Goal: Task Accomplishment & Management: Manage account settings

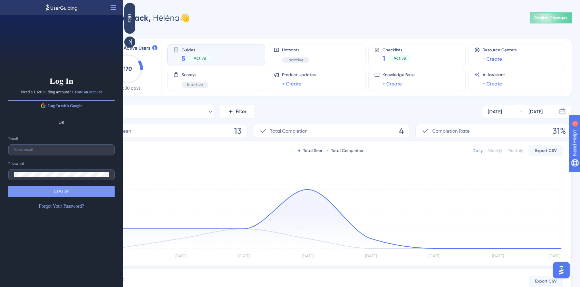
click at [78, 143] on div "Email" at bounding box center [61, 145] width 106 height 19
click at [72, 150] on input "text" at bounding box center [61, 150] width 95 height 5
type input "h.wehrlen@ideematic.com"
click at [82, 186] on button "LOG IN" at bounding box center [61, 191] width 106 height 11
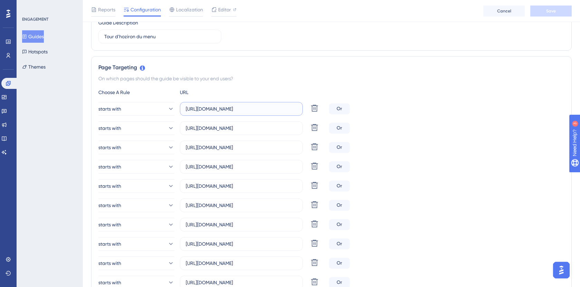
click at [283, 112] on input "https://app.techtime.fr/dashboard" at bounding box center [241, 109] width 111 height 8
click at [234, 107] on input "https://app.techtime.fr/dashboard" at bounding box center [241, 109] width 111 height 8
click at [226, 127] on input "https://app.techtime.fr/carte" at bounding box center [241, 129] width 111 height 8
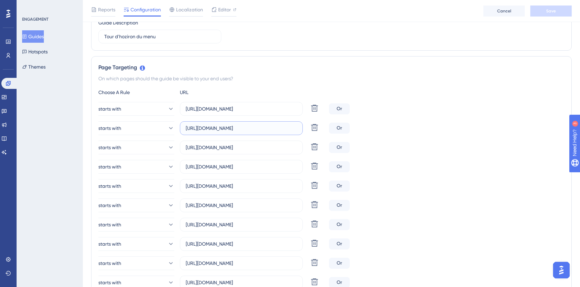
click at [226, 127] on input "https://app.techtime.fr/carte" at bounding box center [241, 129] width 111 height 8
click at [252, 148] on input "https://app.techtime.fr/messages-prives/" at bounding box center [241, 148] width 111 height 8
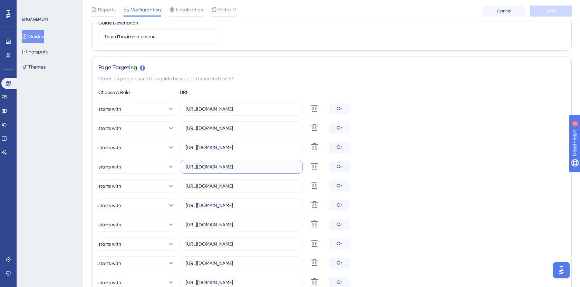
click at [233, 169] on input "[URL][DOMAIN_NAME]" at bounding box center [241, 167] width 111 height 8
click at [233, 169] on input "https://app.techtime.fr/planning" at bounding box center [241, 167] width 111 height 8
click at [253, 191] on label "https://app.techtime.fr/chantiers" at bounding box center [241, 186] width 123 height 14
click at [253, 190] on input "https://app.techtime.fr/chantiers" at bounding box center [241, 187] width 111 height 8
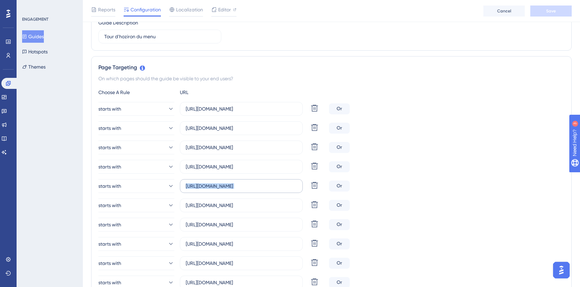
click at [253, 191] on label "https://app.techtime.fr/chantiers" at bounding box center [241, 186] width 123 height 14
click at [253, 190] on input "https://app.techtime.fr/chantiers" at bounding box center [241, 187] width 111 height 8
click at [253, 191] on label "https://app.techtime.fr/chantiers" at bounding box center [241, 186] width 123 height 14
click at [253, 190] on input "https://app.techtime.fr/chantiers" at bounding box center [241, 187] width 111 height 8
copy div "Delete"
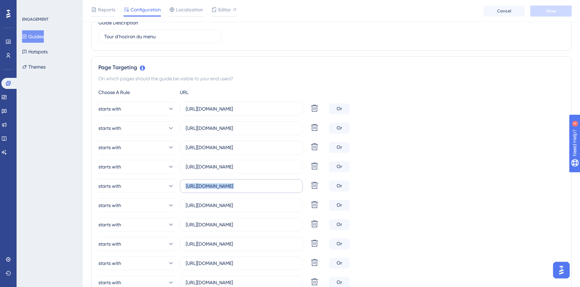
click at [253, 191] on label "https://app.techtime.fr/chantiers" at bounding box center [241, 186] width 123 height 14
click at [253, 190] on input "https://app.techtime.fr/chantiers" at bounding box center [241, 187] width 111 height 8
click at [253, 191] on label "https://app.techtime.fr/chantiers" at bounding box center [241, 186] width 123 height 14
click at [253, 190] on input "https://app.techtime.fr/chantiers" at bounding box center [241, 187] width 111 height 8
click at [253, 191] on label "https://app.techtime.fr/chantiers" at bounding box center [241, 186] width 123 height 14
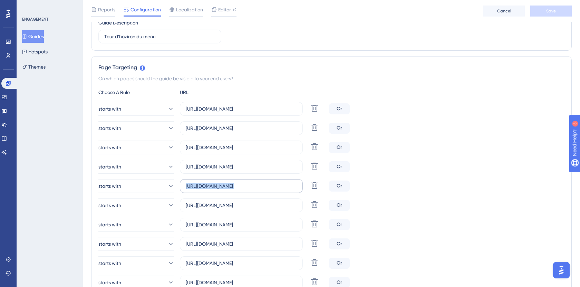
click at [253, 190] on input "https://app.techtime.fr/chantiers" at bounding box center [241, 187] width 111 height 8
copy div "Delete"
click at [252, 185] on input "https://app.techtime.fr/chantiers" at bounding box center [241, 187] width 111 height 8
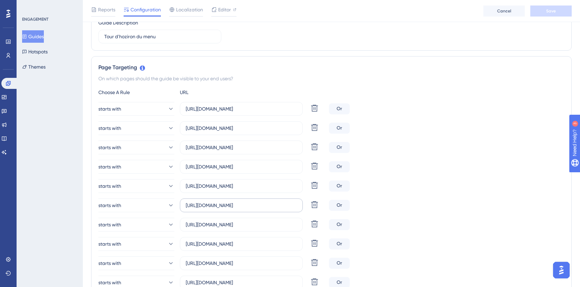
click at [233, 209] on label "https://app.techtime.fr/interventions" at bounding box center [241, 206] width 123 height 14
click at [233, 209] on input "https://app.techtime.fr/interventions" at bounding box center [241, 206] width 111 height 8
click at [233, 209] on label "https://app.techtime.fr/interventions" at bounding box center [241, 206] width 123 height 14
click at [233, 209] on input "https://app.techtime.fr/interventions" at bounding box center [241, 206] width 111 height 8
click at [233, 209] on label "https://app.techtime.fr/interventions" at bounding box center [241, 206] width 123 height 14
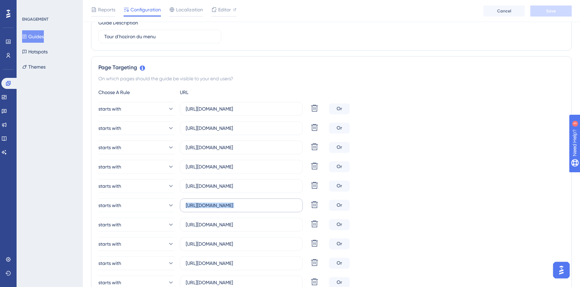
click at [233, 209] on input "https://app.techtime.fr/interventions" at bounding box center [241, 206] width 111 height 8
copy div "Delete"
click at [253, 227] on input "https://app.techtime.fr/feuille-de-presence" at bounding box center [241, 225] width 111 height 8
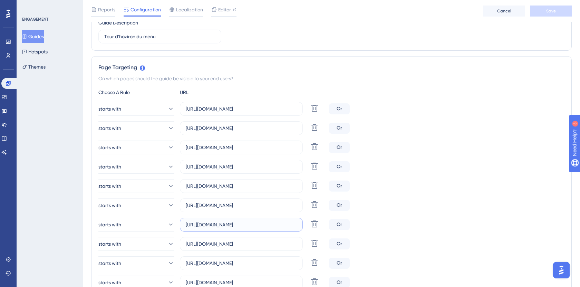
click at [253, 227] on input "https://app.techtime.fr/feuille-de-presence" at bounding box center [241, 225] width 111 height 8
click at [258, 247] on input "https://app.techtime.fr/catalogue-activites" at bounding box center [241, 245] width 111 height 8
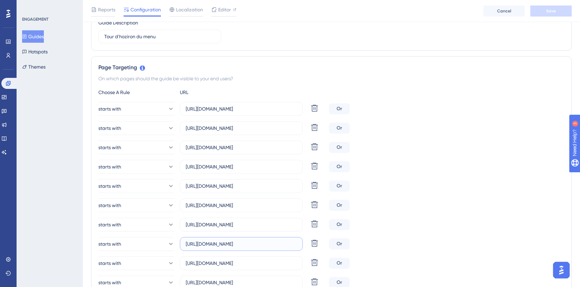
click at [258, 247] on input "https://app.techtime.fr/catalogue-activites" at bounding box center [241, 245] width 111 height 8
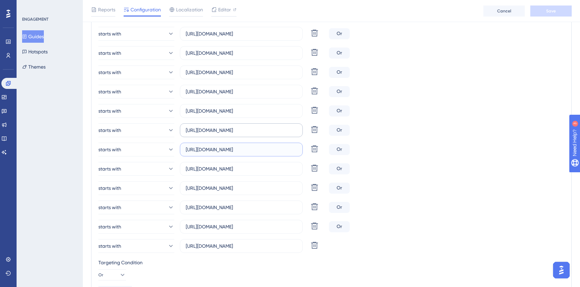
scroll to position [220, 0]
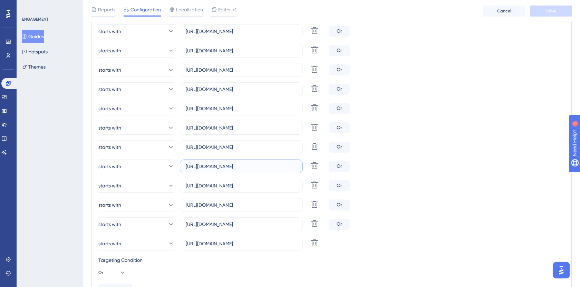
click at [271, 168] on input "https://app.techtime.fr/techniciens" at bounding box center [241, 167] width 111 height 8
click at [274, 170] on input "https://app.techtime.fr/techniciens" at bounding box center [241, 167] width 111 height 8
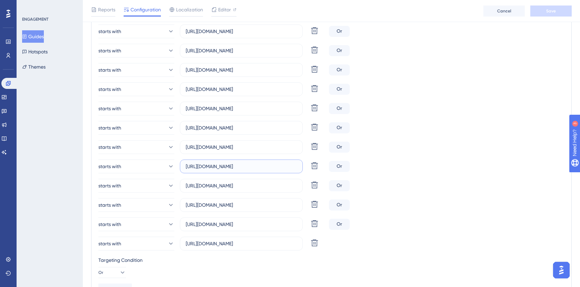
click at [274, 170] on input "https://app.techtime.fr/techniciens" at bounding box center [241, 167] width 111 height 8
click at [254, 184] on input "https://app.techtime.fr/groupes" at bounding box center [241, 186] width 111 height 8
click at [245, 197] on div "starts with https://app.techtime.fr/dashboard Delete Or starts with https://app…" at bounding box center [331, 128] width 466 height 246
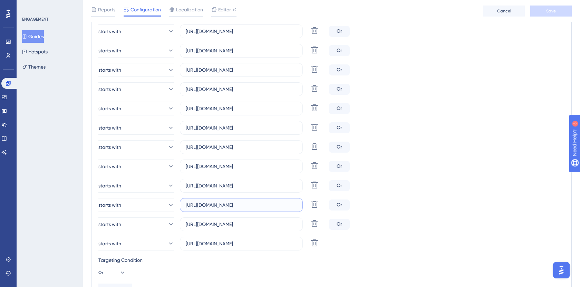
click at [243, 206] on input "https://app.techtime.fr/indisponibilites" at bounding box center [241, 206] width 111 height 8
click at [261, 223] on input "https://app.techtime.fr/contacts" at bounding box center [241, 225] width 111 height 8
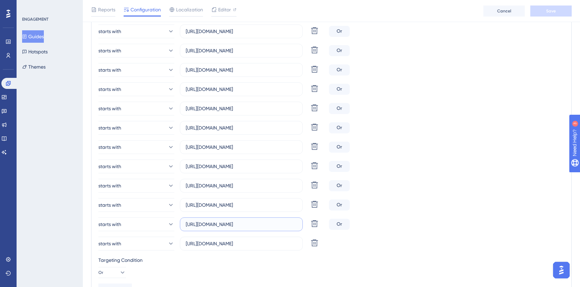
click at [261, 223] on input "https://app.techtime.fr/contacts" at bounding box center [241, 225] width 111 height 8
click at [253, 242] on input "https://app.techtime.fr/profil" at bounding box center [241, 244] width 111 height 8
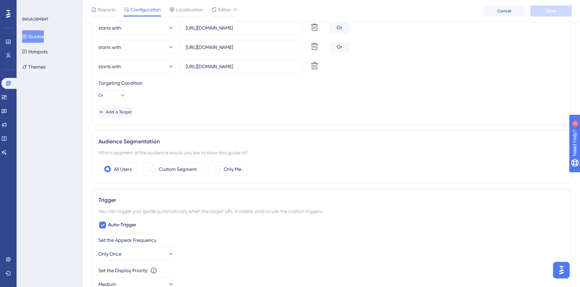
scroll to position [398, 0]
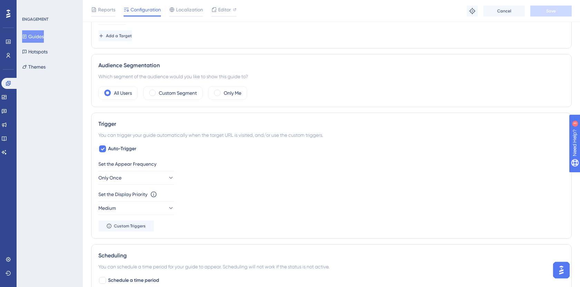
scroll to position [456, 0]
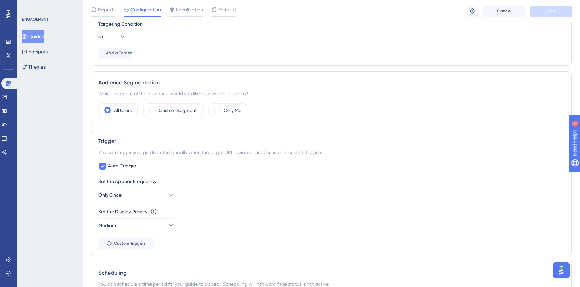
click at [37, 42] on button "Guides" at bounding box center [33, 36] width 22 height 12
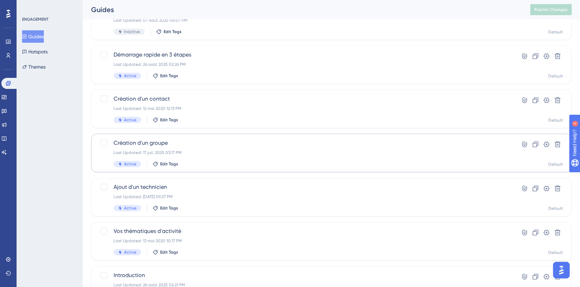
scroll to position [114, 0]
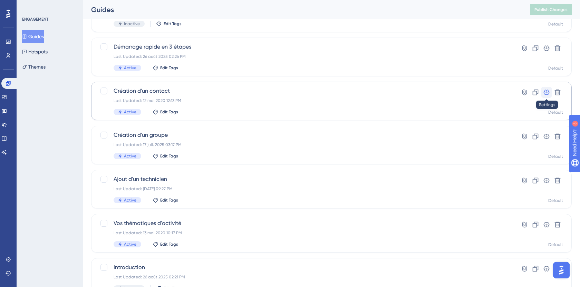
click at [548, 91] on icon at bounding box center [546, 92] width 7 height 7
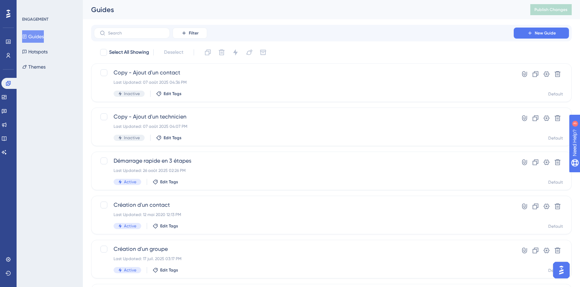
scroll to position [114, 0]
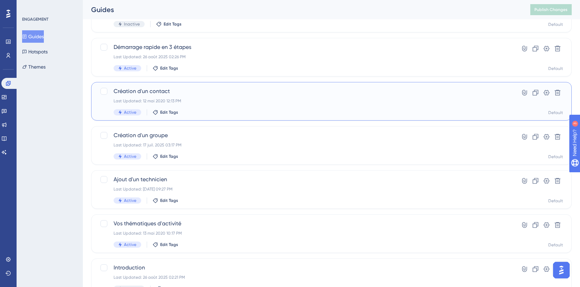
click at [216, 103] on div "Last Updated: 12 mai 2020 12:13 PM" at bounding box center [304, 101] width 380 height 6
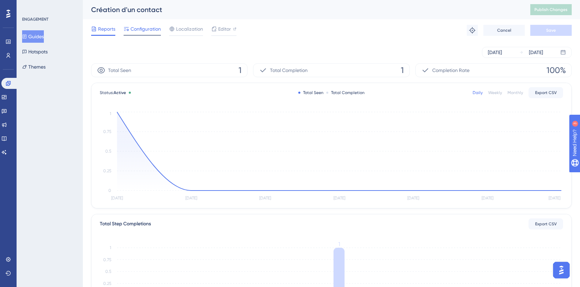
click at [135, 25] on span "Configuration" at bounding box center [145, 29] width 30 height 8
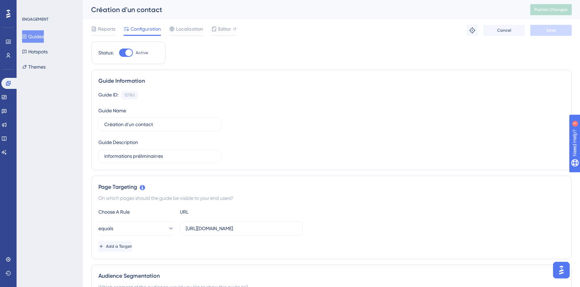
click at [126, 52] on div at bounding box center [128, 52] width 7 height 7
click at [119, 53] on input "Active" at bounding box center [119, 53] width 0 height 0
checkbox input "false"
click at [0, 0] on div "Performance Users Engagement Widgets Feedback Product Updates Knowledge Base AI…" at bounding box center [0, 0] width 0 height 0
click at [562, 31] on button "Save" at bounding box center [550, 30] width 41 height 11
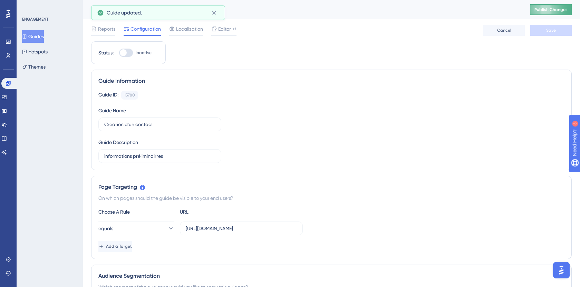
click at [557, 12] on span "Publish Changes" at bounding box center [550, 10] width 33 height 6
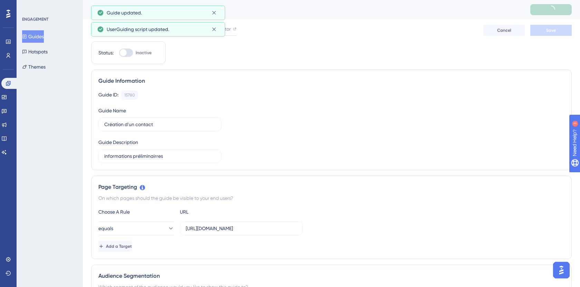
click at [41, 36] on button "Guides" at bounding box center [33, 36] width 22 height 12
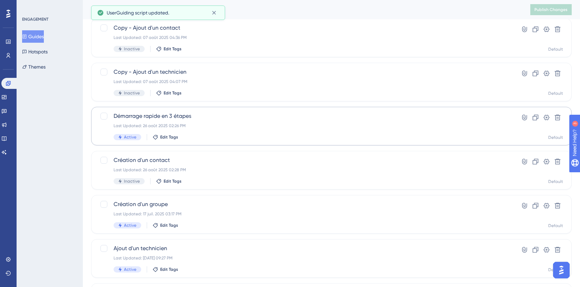
scroll to position [58, 0]
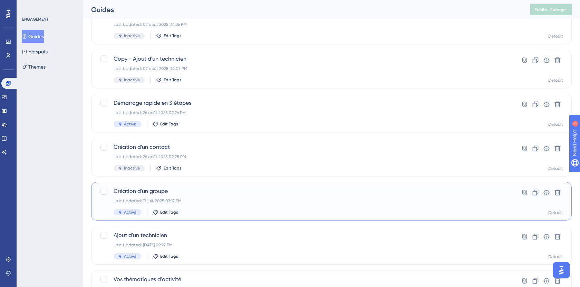
click at [378, 197] on div "Création d'un groupe Last Updated: 17 juil. 2025 03:17 PM Active Edit Tags" at bounding box center [304, 201] width 380 height 28
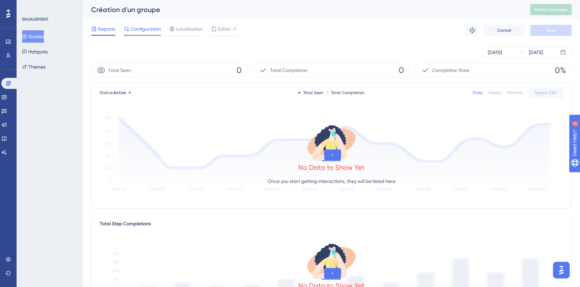
click at [137, 26] on span "Configuration" at bounding box center [145, 29] width 30 height 8
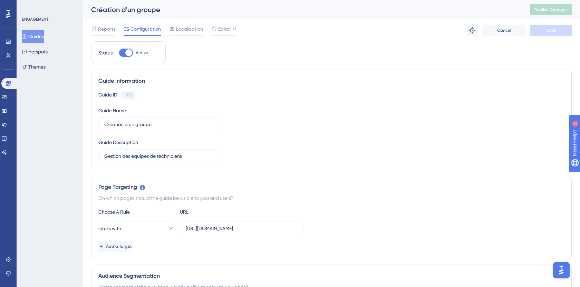
click at [129, 55] on div at bounding box center [128, 52] width 7 height 7
click at [119, 53] on input "Active" at bounding box center [119, 53] width 0 height 0
checkbox input "false"
click at [553, 32] on span "Save" at bounding box center [551, 31] width 10 height 6
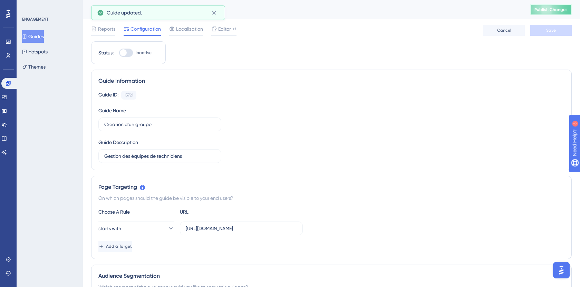
click at [553, 10] on span "Publish Changes" at bounding box center [550, 10] width 33 height 6
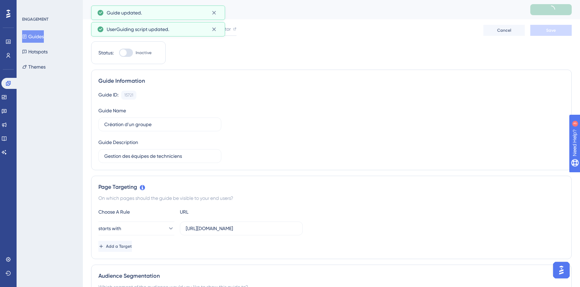
click at [44, 35] on button "Guides" at bounding box center [33, 36] width 22 height 12
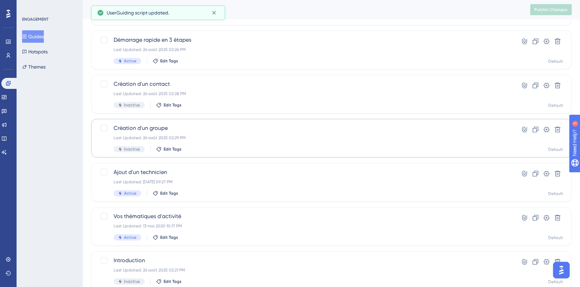
scroll to position [145, 0]
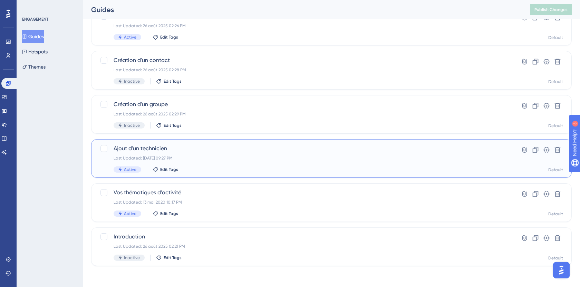
click at [370, 153] on div "Ajout d'un technicien Last Updated: 01 oct. 2020 09:27 PM Active Edit Tags" at bounding box center [304, 159] width 380 height 28
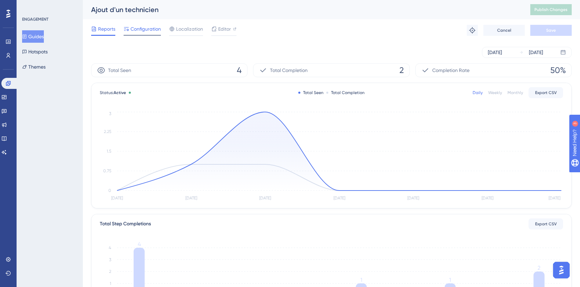
click at [142, 31] on span "Configuration" at bounding box center [145, 29] width 30 height 8
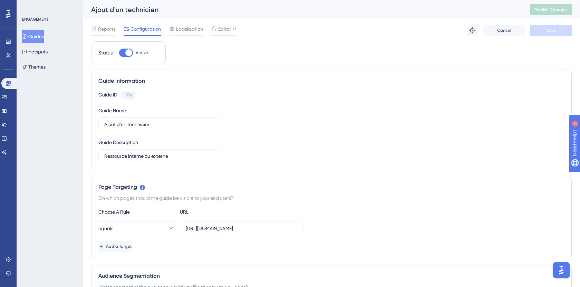
click at [133, 52] on div at bounding box center [126, 53] width 14 height 8
click at [119, 53] on input "Active" at bounding box center [119, 53] width 0 height 0
checkbox input "false"
click at [555, 28] on span "Save" at bounding box center [551, 31] width 10 height 6
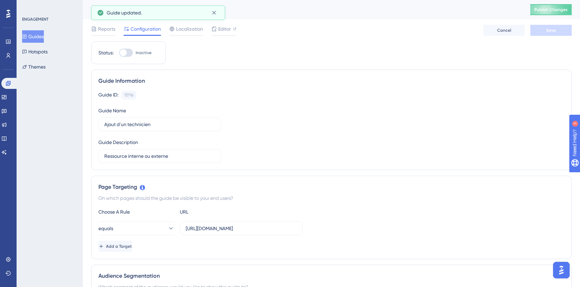
click at [33, 37] on button "Guides" at bounding box center [33, 36] width 22 height 12
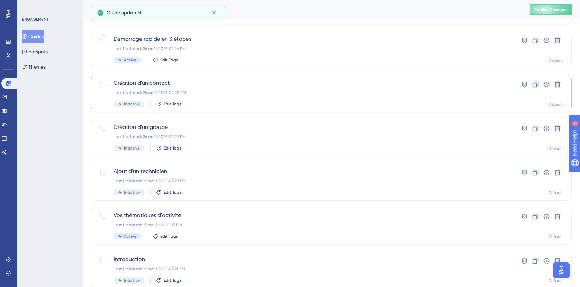
scroll to position [146, 0]
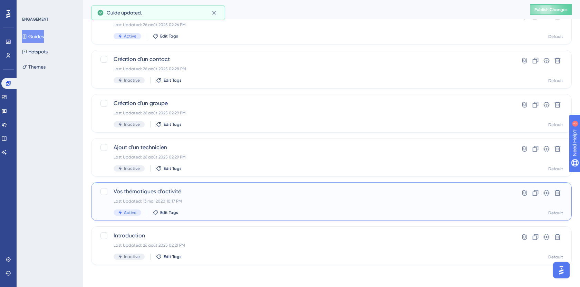
click at [207, 196] on span "Vos thématiques d'activité" at bounding box center [304, 192] width 380 height 8
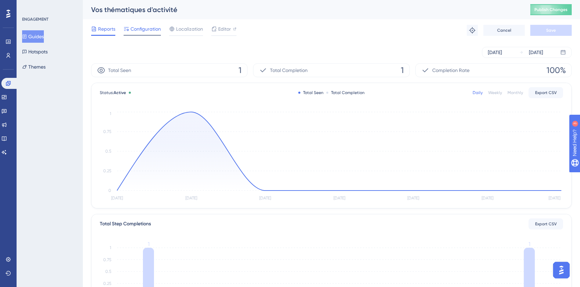
click at [146, 30] on span "Configuration" at bounding box center [145, 29] width 30 height 8
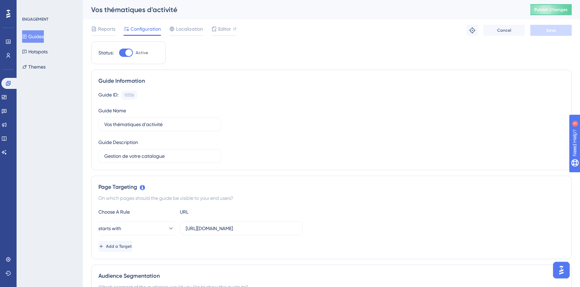
click at [133, 53] on div at bounding box center [126, 53] width 14 height 8
click at [119, 53] on input "Active" at bounding box center [119, 53] width 0 height 0
checkbox input "false"
click at [561, 26] on button "Save" at bounding box center [550, 30] width 41 height 11
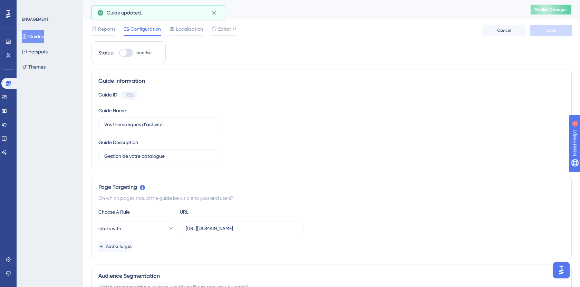
click at [557, 14] on button "Publish Changes" at bounding box center [550, 9] width 41 height 11
click at [44, 38] on button "Guides" at bounding box center [33, 36] width 22 height 12
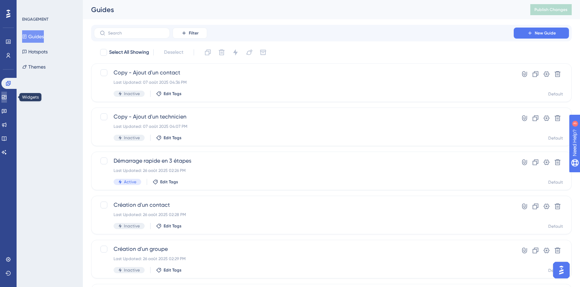
click at [7, 92] on link at bounding box center [4, 97] width 6 height 11
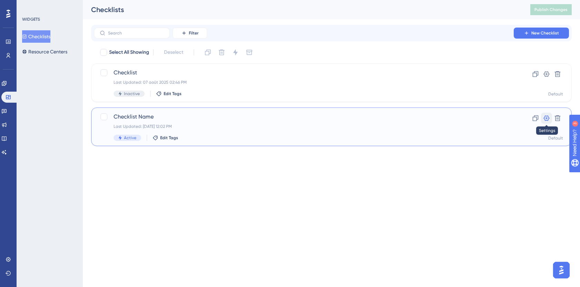
click at [547, 118] on icon at bounding box center [547, 119] width 6 height 6
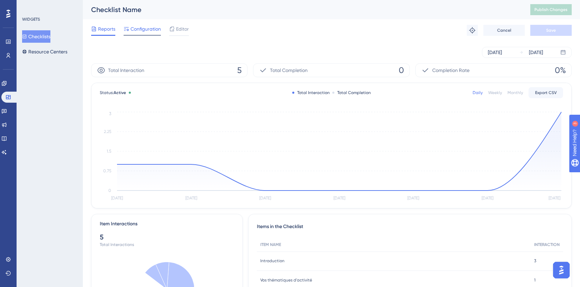
click at [143, 25] on span "Configuration" at bounding box center [145, 29] width 30 height 8
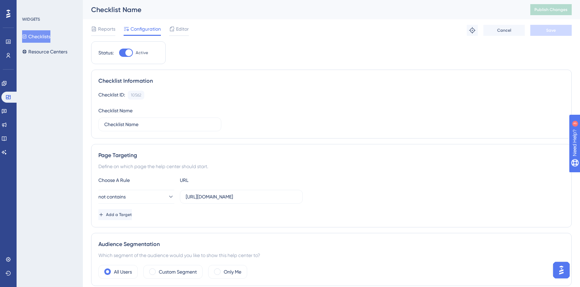
click at [124, 53] on div at bounding box center [126, 53] width 14 height 8
click at [119, 53] on input "Active" at bounding box center [119, 53] width 0 height 0
checkbox input "false"
click at [553, 35] on button "Save" at bounding box center [550, 30] width 41 height 11
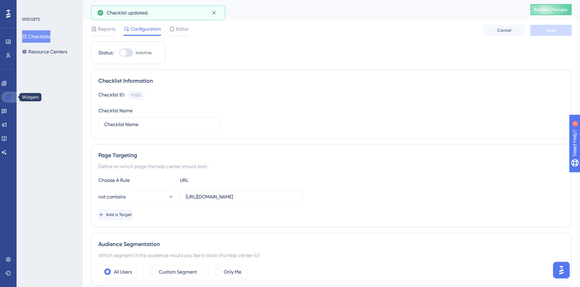
click at [14, 94] on link at bounding box center [9, 97] width 17 height 11
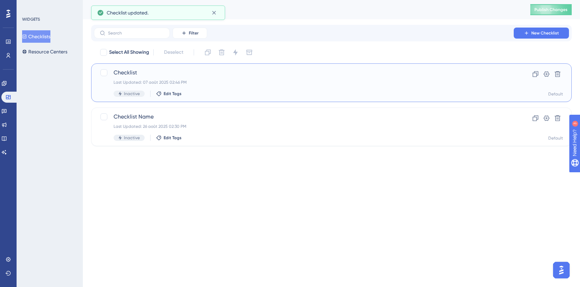
click at [161, 78] on div "Checklist Last Updated: 07 août 2025 02:46 PM Inactive Edit Tags" at bounding box center [304, 83] width 380 height 28
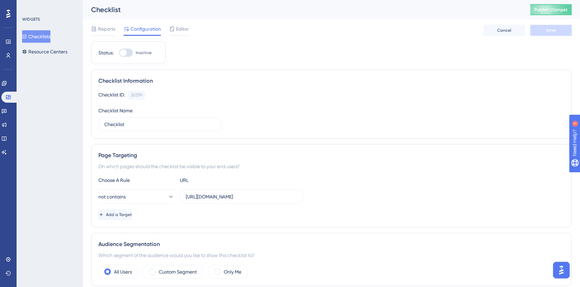
click at [127, 52] on div at bounding box center [126, 53] width 14 height 8
click at [119, 53] on input "Inactive" at bounding box center [119, 53] width 0 height 0
checkbox input "true"
click at [549, 25] on button "Save" at bounding box center [550, 30] width 41 height 11
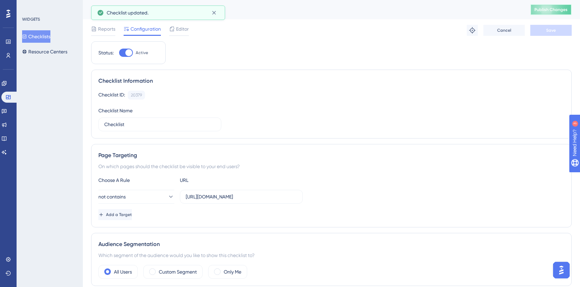
click at [550, 10] on span "Publish Changes" at bounding box center [550, 10] width 33 height 6
click at [109, 36] on div at bounding box center [103, 35] width 24 height 1
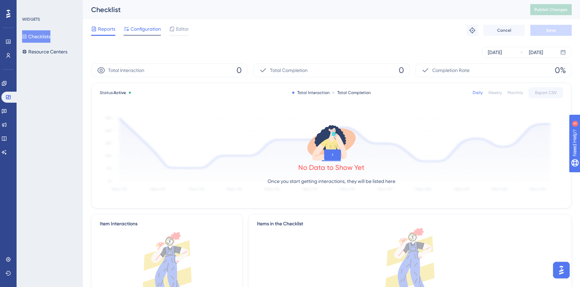
click at [134, 28] on span "Configuration" at bounding box center [145, 29] width 30 height 8
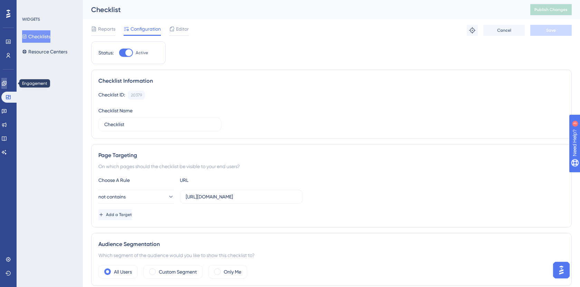
click at [7, 78] on link at bounding box center [4, 83] width 6 height 11
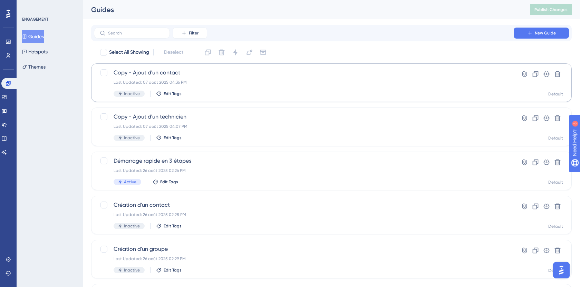
click at [199, 84] on div "Last Updated: 07 août 2025 04:36 PM" at bounding box center [304, 83] width 380 height 6
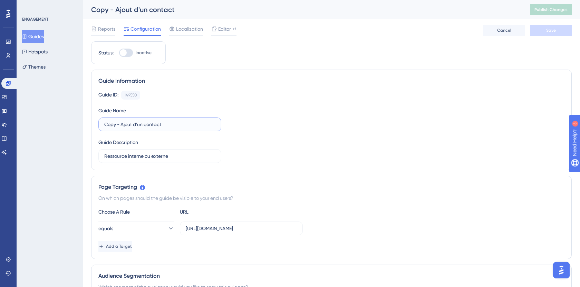
click at [124, 125] on input "Copy - Ajout d'un contact" at bounding box center [159, 125] width 111 height 8
drag, startPoint x: 123, startPoint y: 125, endPoint x: 98, endPoint y: 122, distance: 25.0
click at [98, 122] on div "Guide Information Guide ID: 149550 Copy Guide Name Copy - Ajout d'un contact Gu…" at bounding box center [331, 120] width 480 height 101
type input "Ajout d'un contact"
click at [266, 129] on div "Guide ID: 149550 Copy Guide Name Ajout d'un contact Guide Description Ressource…" at bounding box center [331, 127] width 466 height 72
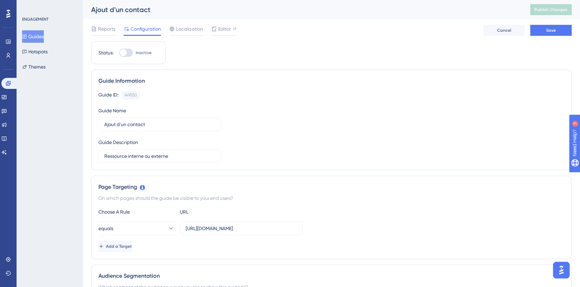
click at [300, 138] on div "Guide ID: 149550 Copy Guide Name Ajout d'un contact Guide Description Ressource…" at bounding box center [331, 127] width 466 height 72
click at [123, 52] on div at bounding box center [123, 52] width 7 height 7
click at [119, 53] on input "Inactive" at bounding box center [119, 53] width 0 height 0
checkbox input "true"
click at [555, 27] on button "Save" at bounding box center [550, 30] width 41 height 11
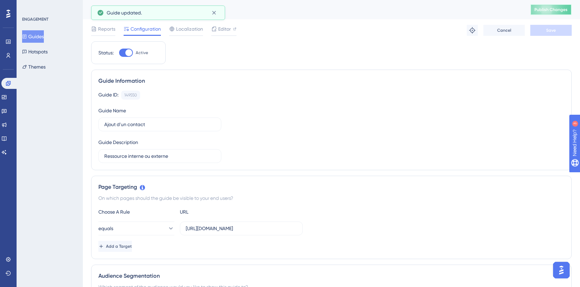
click at [549, 11] on span "Publish Changes" at bounding box center [550, 10] width 33 height 6
click at [227, 27] on span "Editor" at bounding box center [224, 29] width 13 height 8
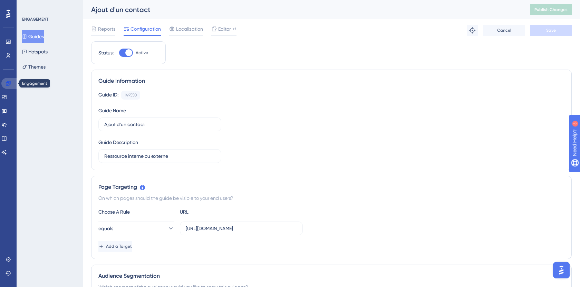
click at [10, 79] on link at bounding box center [9, 83] width 17 height 11
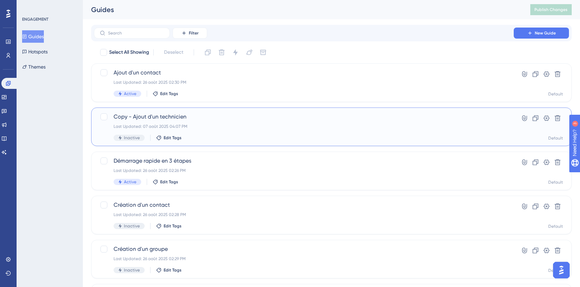
click at [177, 119] on span "Copy - Ajout d'un technicien" at bounding box center [304, 117] width 380 height 8
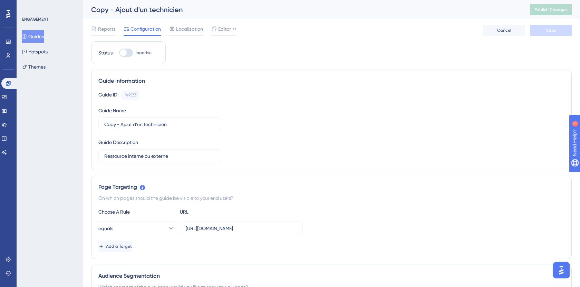
click at [128, 53] on div at bounding box center [126, 53] width 14 height 8
click at [119, 53] on input "Inactive" at bounding box center [119, 53] width 0 height 0
checkbox input "true"
click at [120, 124] on input "Copy - Ajout d'un technicien" at bounding box center [159, 125] width 111 height 8
click at [557, 34] on button "Save" at bounding box center [550, 30] width 41 height 11
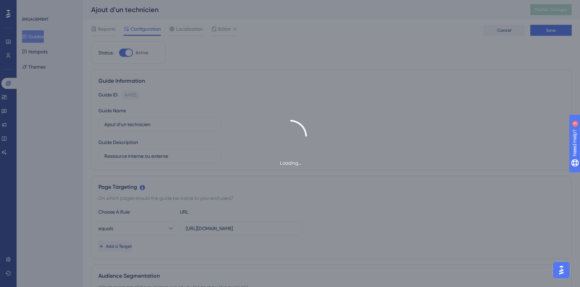
type input "Ajout d'un technicien-1"
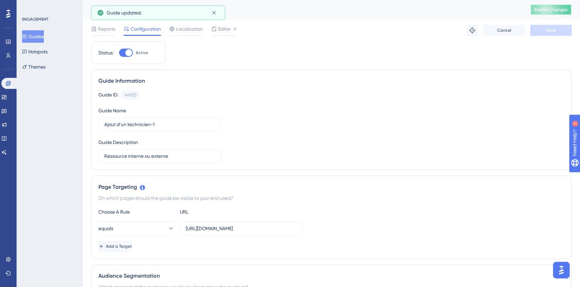
click at [552, 10] on span "Publish Changes" at bounding box center [550, 10] width 33 height 6
click at [228, 29] on span "Editor" at bounding box center [224, 29] width 13 height 8
click at [550, 14] on button "Publish Changes" at bounding box center [550, 9] width 41 height 11
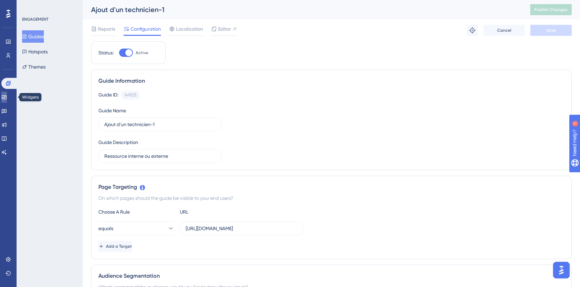
click at [7, 98] on icon at bounding box center [4, 98] width 6 height 6
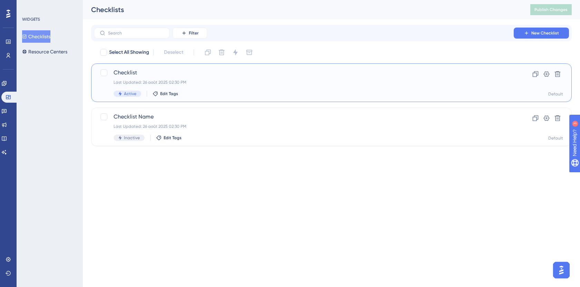
click at [170, 71] on span "Checklist" at bounding box center [304, 73] width 380 height 8
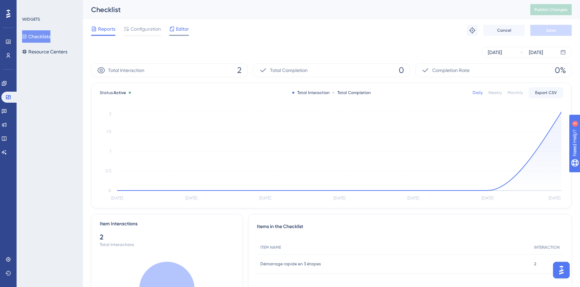
click at [179, 28] on span "Editor" at bounding box center [182, 29] width 13 height 8
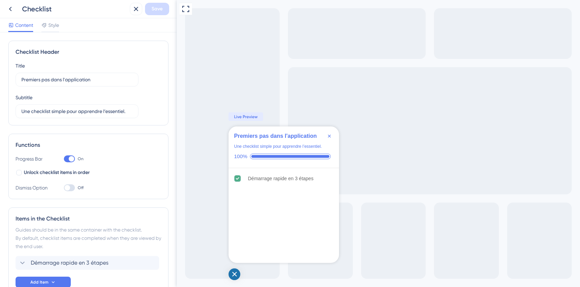
scroll to position [44, 0]
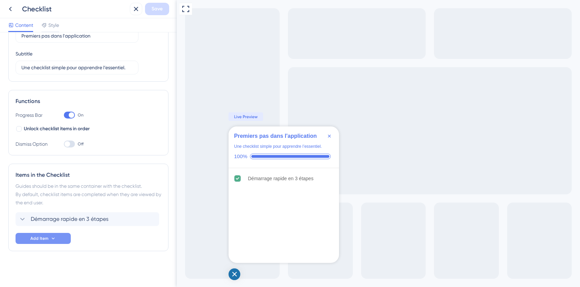
click at [61, 242] on button "Add Item" at bounding box center [43, 238] width 55 height 11
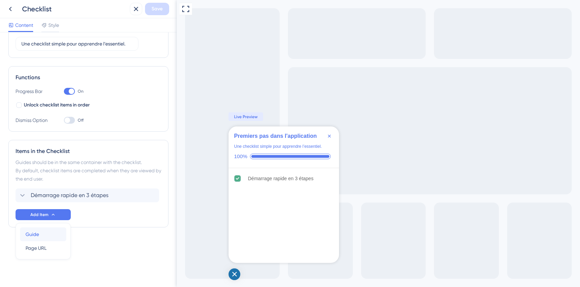
click at [53, 238] on div "Guide Guide" at bounding box center [43, 235] width 35 height 14
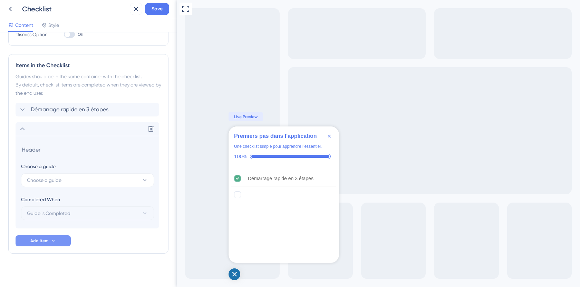
scroll to position [156, 0]
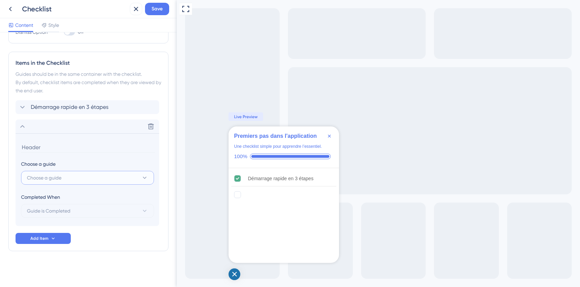
click at [64, 178] on button "Choose a guide" at bounding box center [87, 178] width 133 height 14
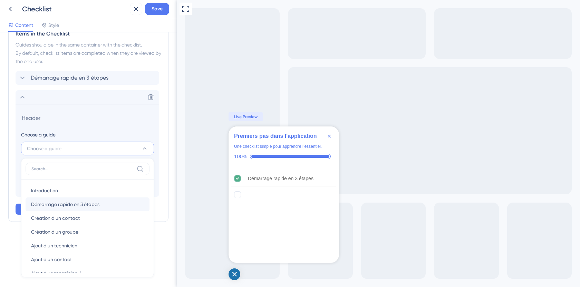
scroll to position [25, 0]
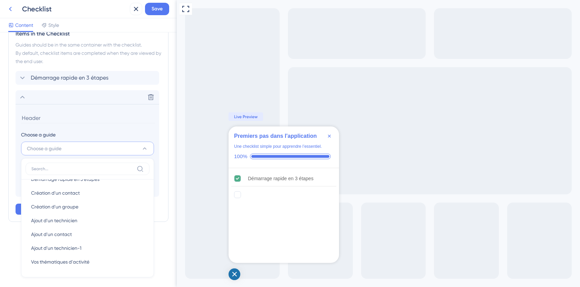
click at [13, 7] on icon at bounding box center [10, 9] width 8 height 8
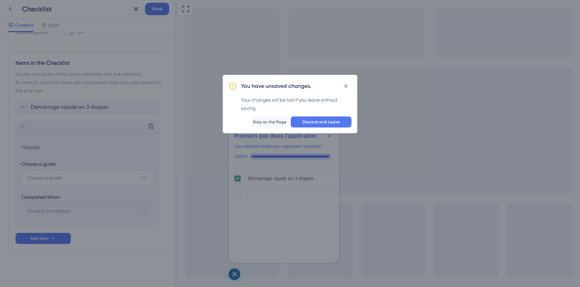
scroll to position [156, 0]
click at [320, 128] on div "You have unsaved changes. Your changes will be lost if you leave without saving…" at bounding box center [290, 104] width 135 height 59
click at [316, 124] on span "Discard and Leave" at bounding box center [320, 122] width 37 height 6
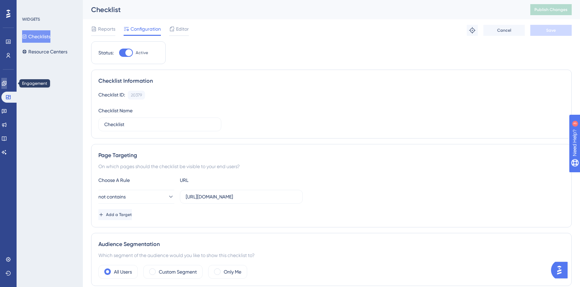
click at [7, 85] on link at bounding box center [4, 83] width 6 height 11
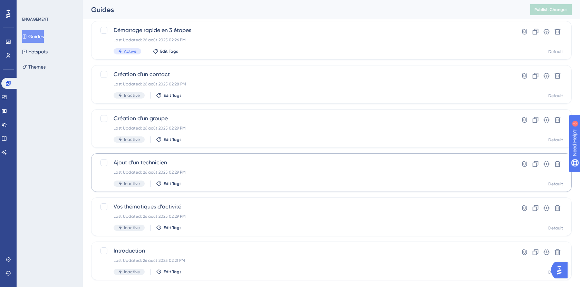
scroll to position [134, 0]
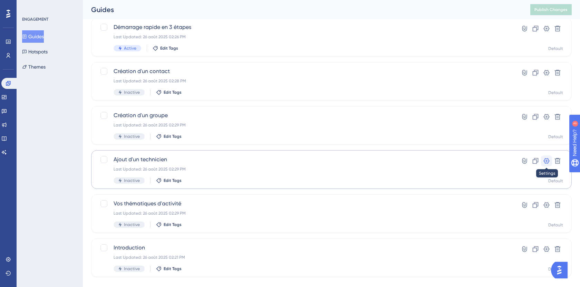
click at [546, 159] on icon at bounding box center [547, 161] width 6 height 6
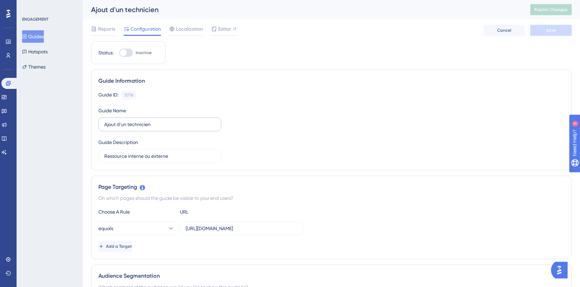
click at [179, 120] on label "Ajout d'un technicien" at bounding box center [159, 125] width 123 height 14
click at [179, 121] on input "Ajout d'un technicien" at bounding box center [159, 125] width 111 height 8
type input "Ajout d'un technicien 1"
click at [559, 34] on button "Save" at bounding box center [550, 30] width 41 height 11
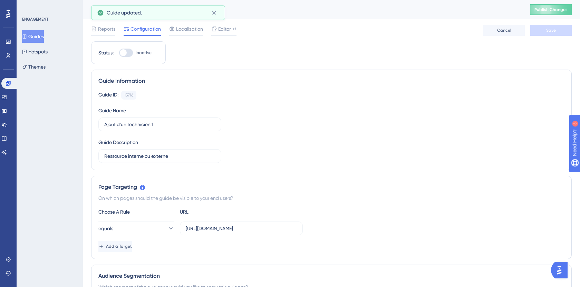
click at [38, 38] on button "Guides" at bounding box center [33, 36] width 22 height 12
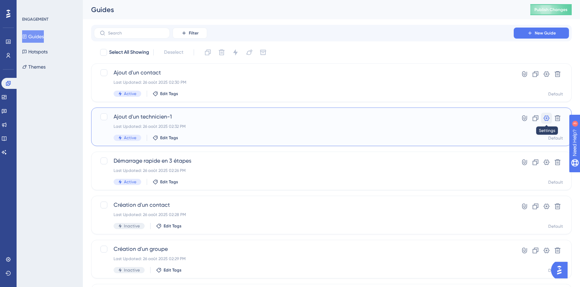
click at [545, 120] on icon at bounding box center [546, 118] width 7 height 7
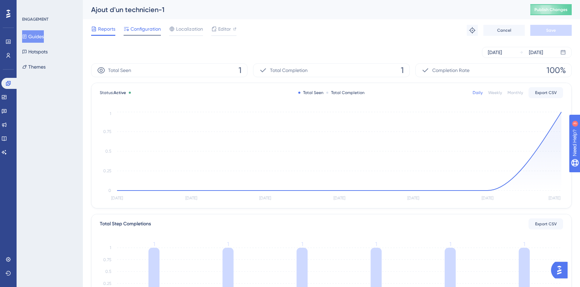
click at [145, 29] on span "Configuration" at bounding box center [145, 29] width 30 height 8
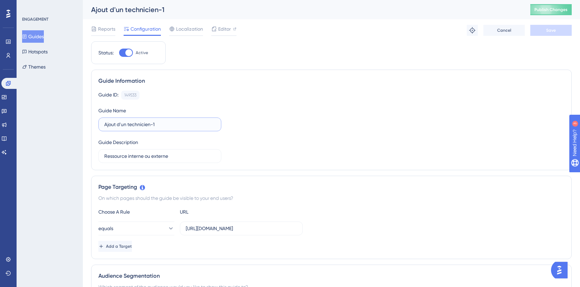
click at [159, 123] on input "Ajout d'un technicien-1" at bounding box center [159, 125] width 111 height 8
type input "Ajout d'un technicien"
click at [555, 29] on span "Save" at bounding box center [551, 31] width 10 height 6
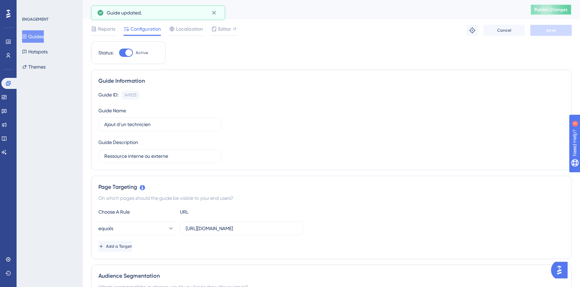
click at [550, 11] on button "Publish Changes" at bounding box center [550, 9] width 41 height 11
click at [7, 98] on icon at bounding box center [4, 98] width 6 height 6
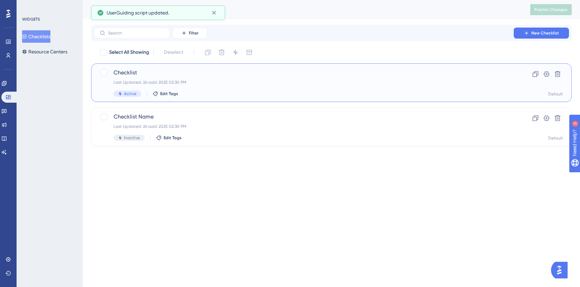
click at [164, 79] on div "Checklist Last Updated: 26 août 2025 02:30 PM Active Edit Tags" at bounding box center [304, 83] width 380 height 28
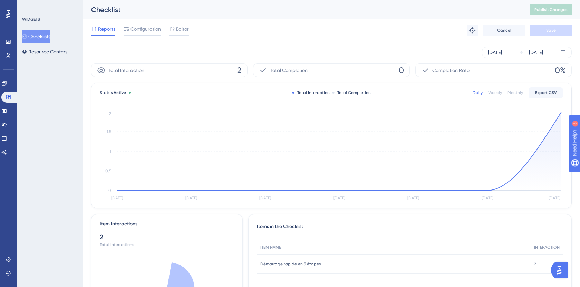
click at [168, 28] on div "Reports Configuration Editor" at bounding box center [140, 30] width 98 height 11
click at [178, 28] on span "Editor" at bounding box center [182, 29] width 13 height 8
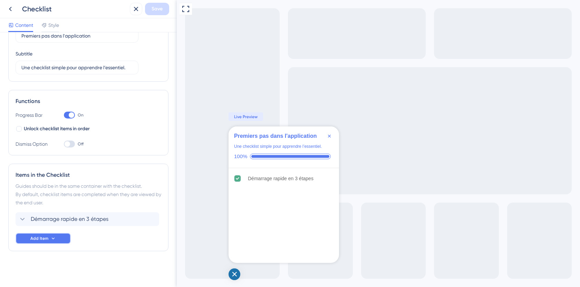
click at [57, 238] on button "Add Item" at bounding box center [43, 238] width 55 height 11
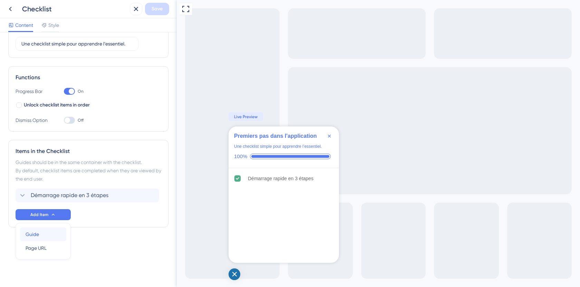
click at [51, 235] on div "Guide Guide" at bounding box center [43, 235] width 35 height 14
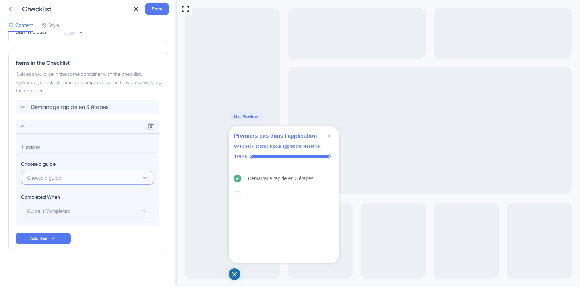
click at [84, 178] on button "Choose a guide" at bounding box center [87, 178] width 133 height 14
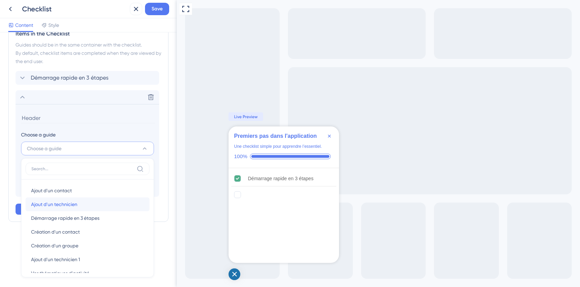
click at [84, 203] on div "Ajout d'un technicien Ajout d'un technicien" at bounding box center [87, 205] width 113 height 14
type input "Ajout d'un technicien"
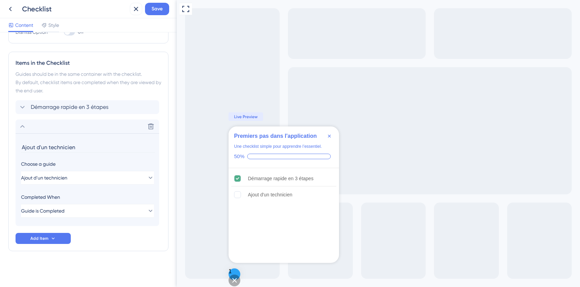
scroll to position [156, 0]
click at [78, 216] on button "Guide is Completed" at bounding box center [87, 211] width 133 height 14
click at [59, 238] on button "Add Item" at bounding box center [43, 238] width 55 height 11
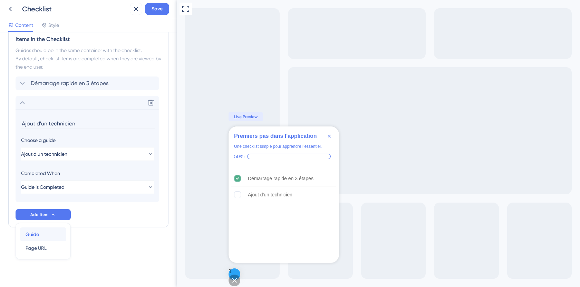
click at [59, 234] on div "Guide Guide" at bounding box center [43, 235] width 35 height 14
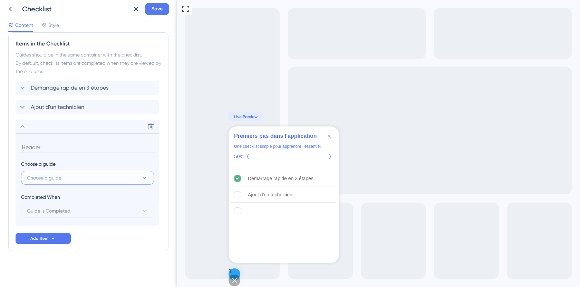
click at [78, 175] on button "Choose a guide" at bounding box center [87, 178] width 133 height 14
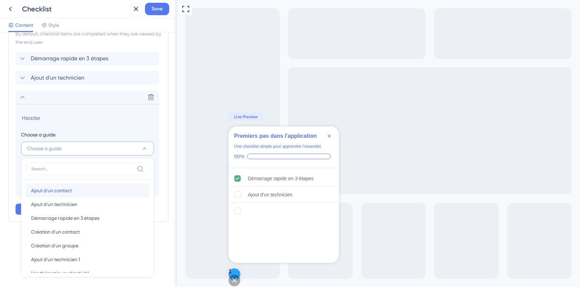
click at [79, 192] on div "Ajout d'un contact Ajout d'un contact" at bounding box center [87, 191] width 113 height 14
type input "Ajout d'un contact"
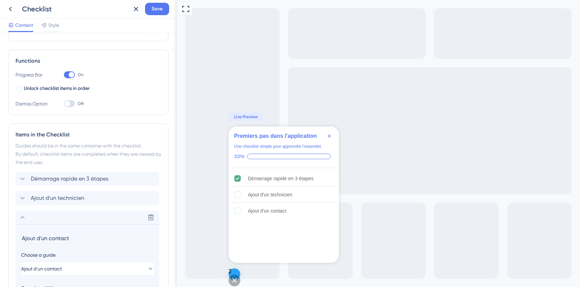
scroll to position [74, 0]
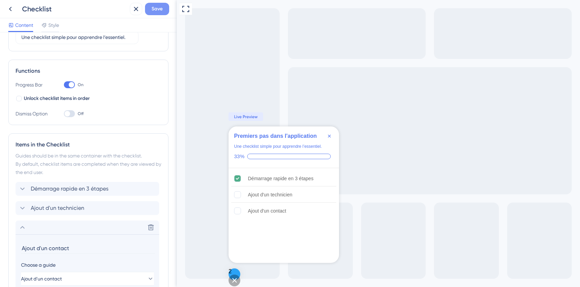
click at [162, 9] on span "Save" at bounding box center [157, 9] width 11 height 8
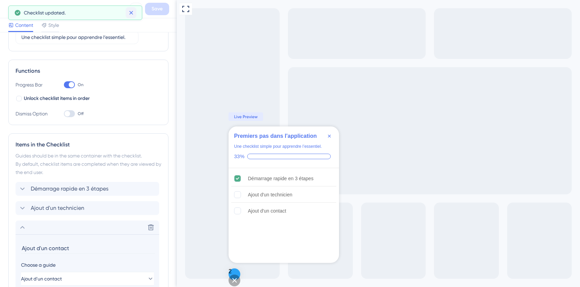
click at [133, 12] on icon at bounding box center [131, 12] width 7 height 7
click at [11, 8] on icon at bounding box center [10, 9] width 8 height 8
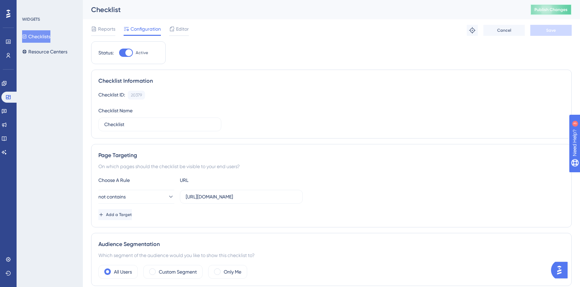
click at [547, 9] on span "Publish Changes" at bounding box center [550, 10] width 33 height 6
click at [7, 84] on icon at bounding box center [4, 84] width 6 height 6
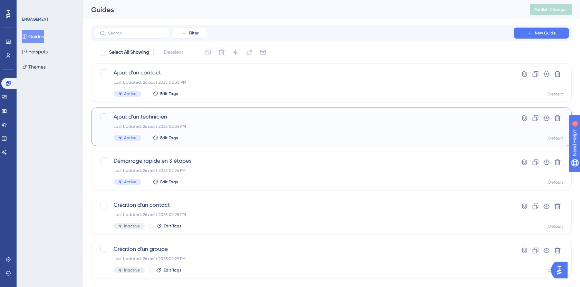
click at [180, 117] on span "Ajout d'un technicien" at bounding box center [304, 117] width 380 height 8
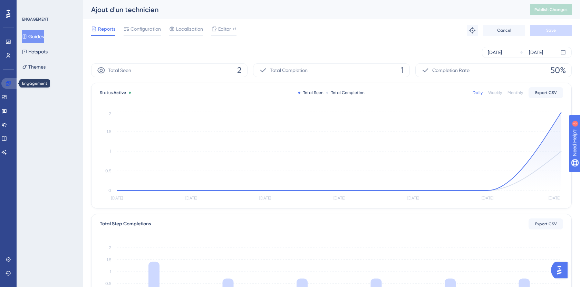
click at [5, 82] on link at bounding box center [9, 83] width 17 height 11
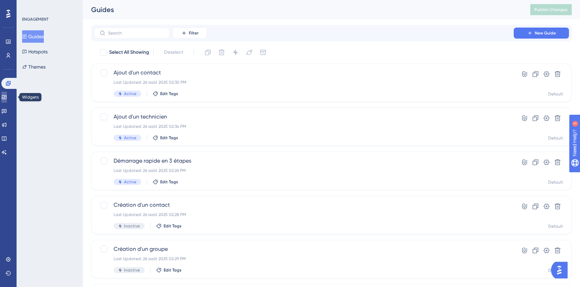
click at [4, 98] on link at bounding box center [4, 97] width 6 height 11
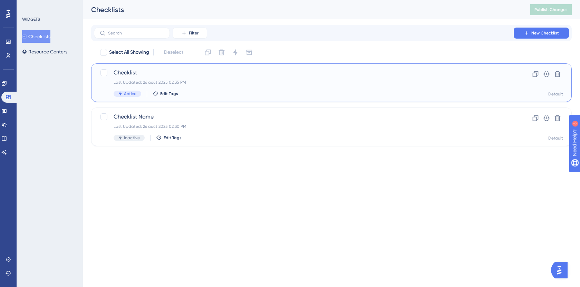
click at [177, 81] on div "Last Updated: 26 août 2025 02:35 PM" at bounding box center [304, 83] width 380 height 6
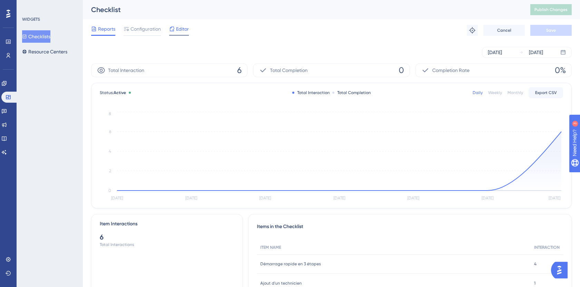
click at [177, 35] on div at bounding box center [179, 35] width 20 height 1
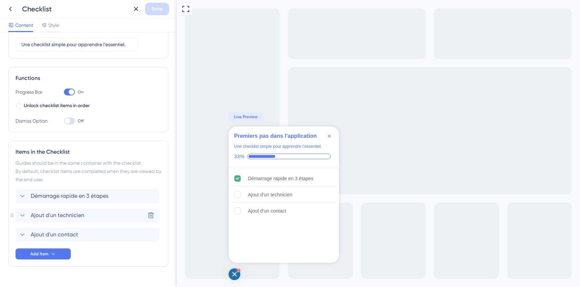
scroll to position [79, 0]
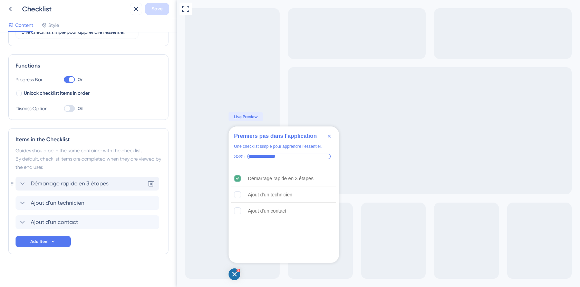
click at [22, 185] on icon at bounding box center [22, 184] width 8 height 8
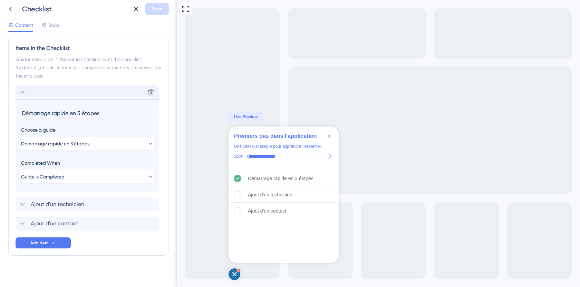
scroll to position [175, 0]
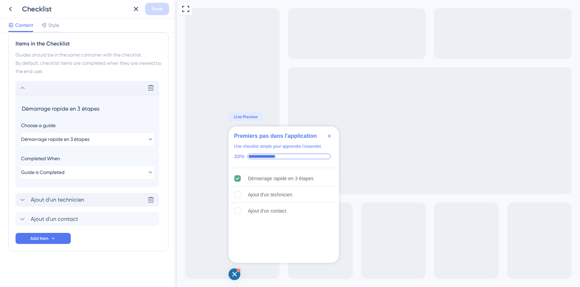
click at [23, 198] on icon at bounding box center [22, 200] width 8 height 8
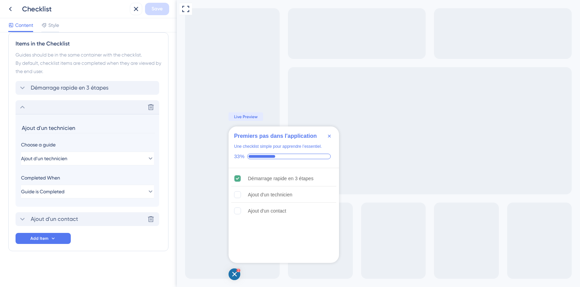
click at [23, 215] on icon at bounding box center [22, 219] width 8 height 8
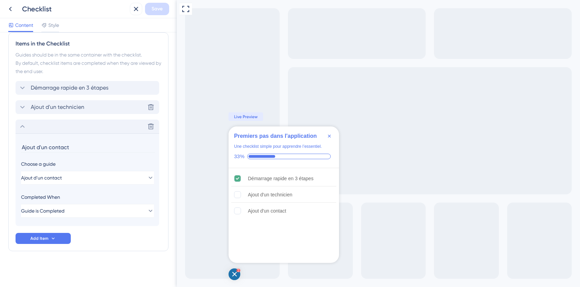
click at [49, 110] on span "Ajout d'un technicien" at bounding box center [57, 107] width 53 height 8
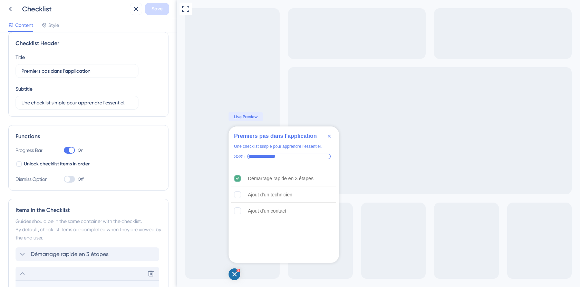
scroll to position [0, 0]
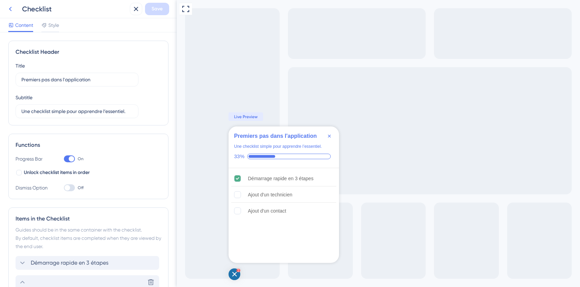
click at [15, 9] on button at bounding box center [10, 9] width 12 height 12
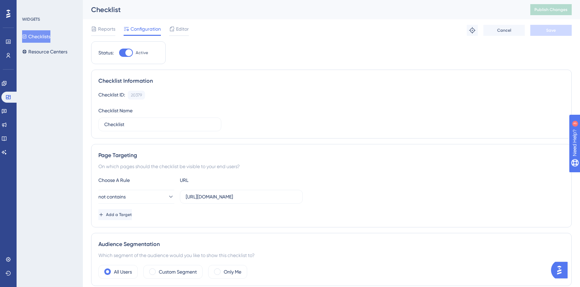
click at [7, 80] on link at bounding box center [4, 83] width 6 height 11
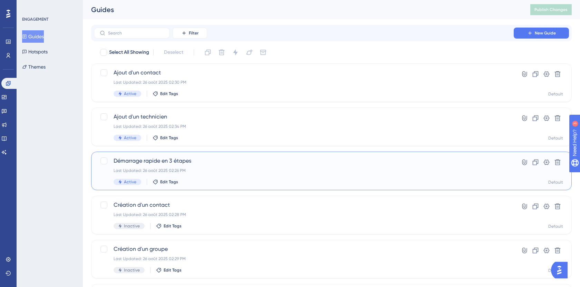
click at [177, 159] on span "Démarrage rapide en 3 étapes" at bounding box center [304, 161] width 380 height 8
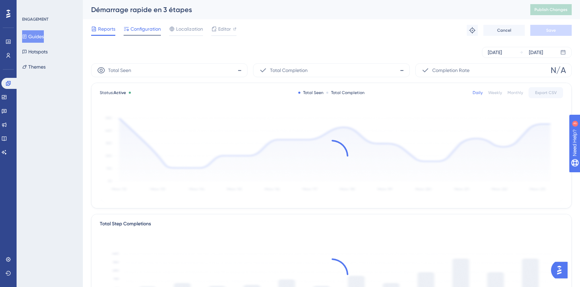
click at [146, 27] on span "Configuration" at bounding box center [145, 29] width 30 height 8
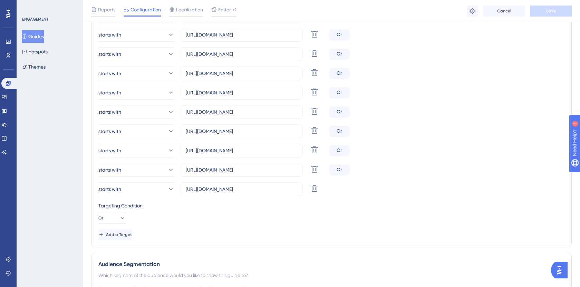
scroll to position [296, 0]
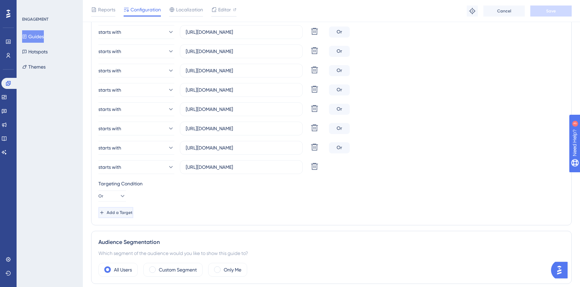
click at [133, 214] on span "Add a Target" at bounding box center [120, 213] width 26 height 6
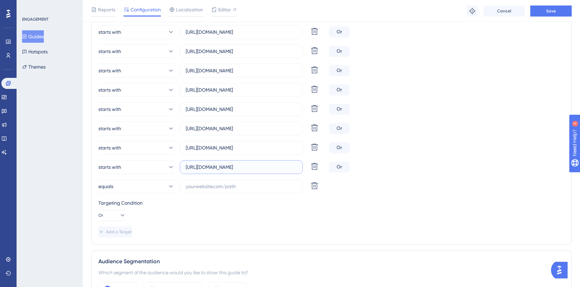
click at [251, 167] on input "https://app.techtime.fr/profil" at bounding box center [241, 168] width 111 height 8
click at [245, 187] on input "text" at bounding box center [241, 187] width 111 height 8
paste input "https://app.techtime.fr/profil"
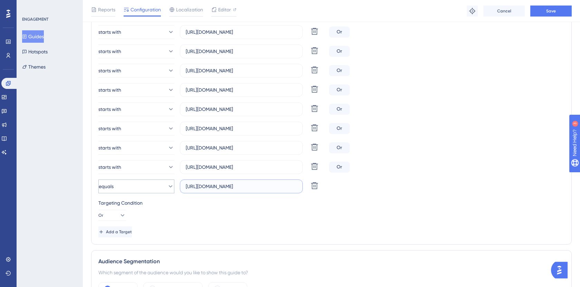
type input "https://app.techtime.fr"
click at [133, 189] on button "equals" at bounding box center [136, 187] width 76 height 14
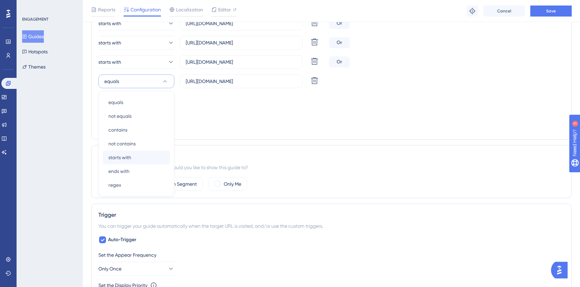
click at [137, 158] on div "starts with starts with" at bounding box center [136, 158] width 56 height 14
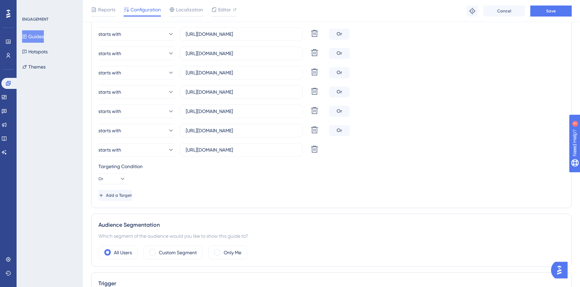
scroll to position [330, 0]
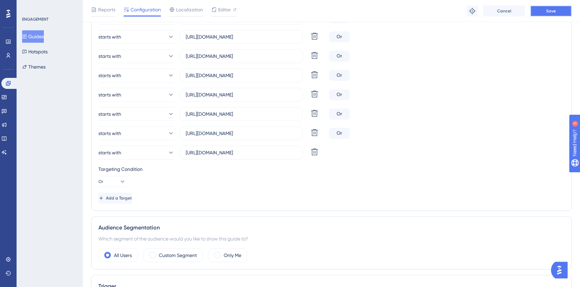
click at [542, 10] on button "Save" at bounding box center [550, 11] width 41 height 11
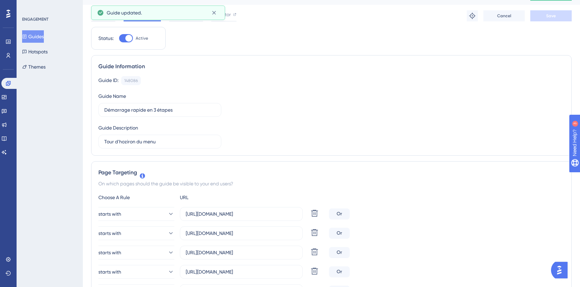
scroll to position [0, 0]
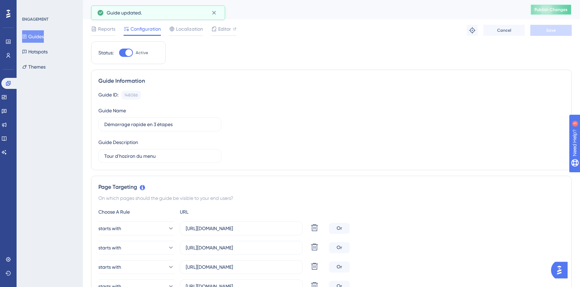
click at [546, 11] on span "Publish Changes" at bounding box center [550, 10] width 33 height 6
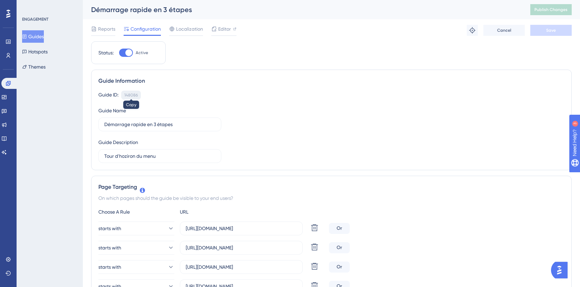
click at [133, 96] on div "148086" at bounding box center [130, 95] width 13 height 6
click at [31, 35] on button "Guides" at bounding box center [33, 36] width 22 height 12
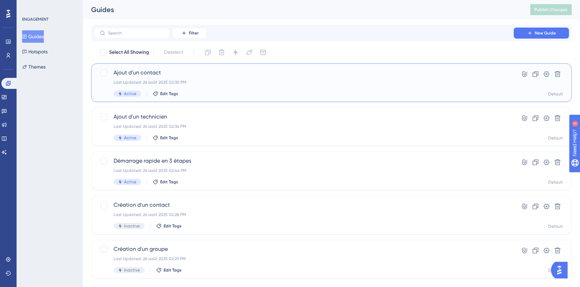
click at [172, 72] on span "Ajout d'un contact" at bounding box center [304, 73] width 380 height 8
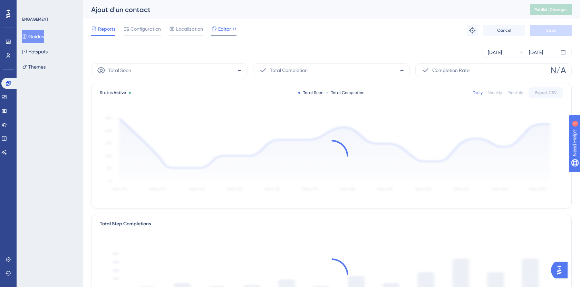
click at [220, 25] on span "Editor" at bounding box center [224, 29] width 13 height 8
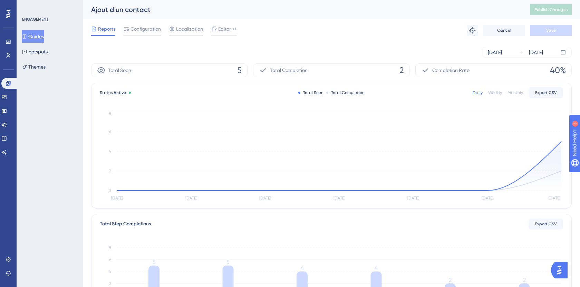
click at [29, 32] on button "Guides" at bounding box center [33, 36] width 22 height 12
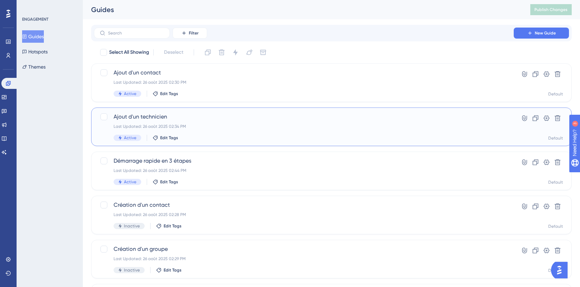
click at [169, 119] on span "Ajout d'un technicien" at bounding box center [304, 117] width 380 height 8
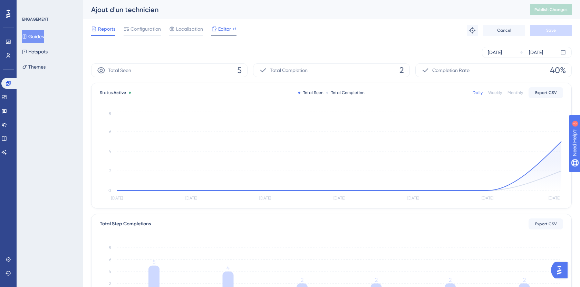
click at [223, 30] on span "Editor" at bounding box center [224, 29] width 13 height 8
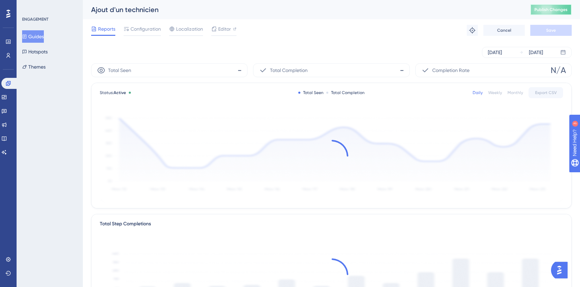
click at [551, 8] on span "Publish Changes" at bounding box center [550, 10] width 33 height 6
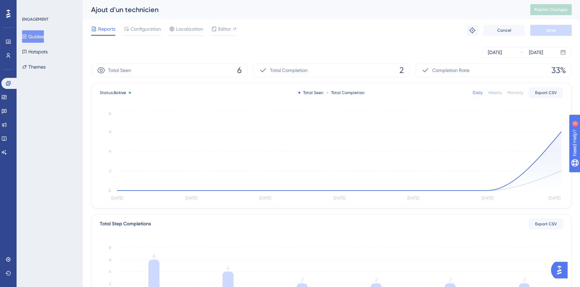
click at [40, 33] on button "Guides" at bounding box center [33, 36] width 22 height 12
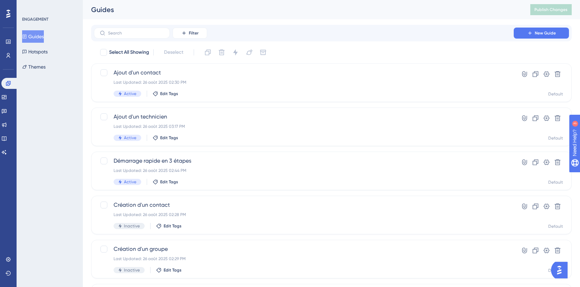
click at [42, 36] on button "Guides" at bounding box center [33, 36] width 22 height 12
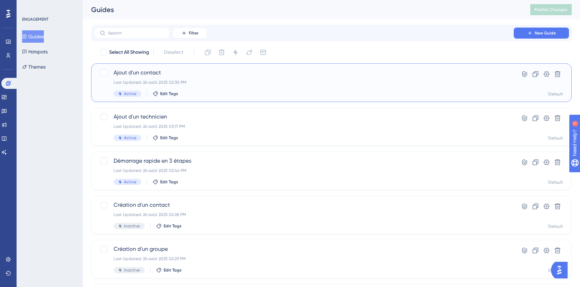
click at [140, 74] on span "Ajout d'un contact" at bounding box center [304, 73] width 380 height 8
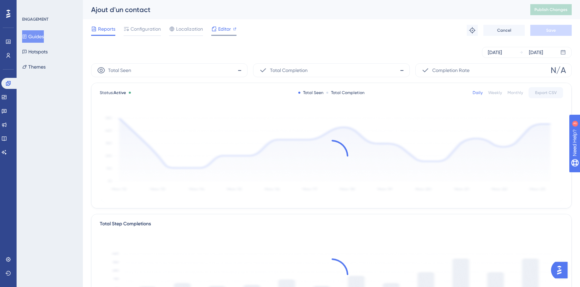
click at [222, 30] on span "Editor" at bounding box center [224, 29] width 13 height 8
click at [553, 10] on span "Publish Changes" at bounding box center [550, 10] width 33 height 6
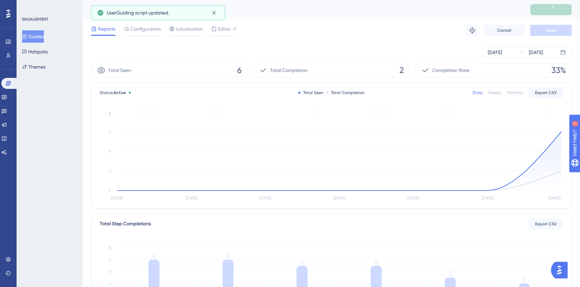
click at [38, 37] on button "Guides" at bounding box center [33, 36] width 22 height 12
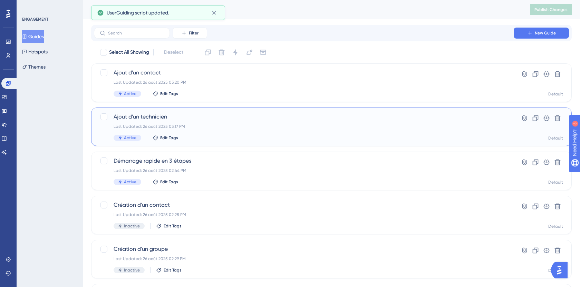
click at [182, 115] on span "Ajout d'un technicien" at bounding box center [304, 117] width 380 height 8
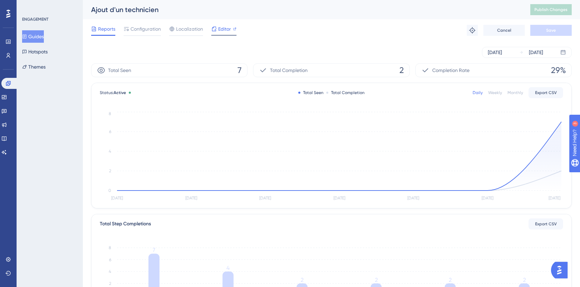
click at [218, 25] on span "Editor" at bounding box center [224, 29] width 13 height 8
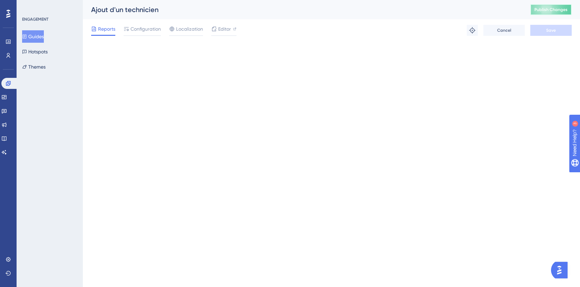
click at [550, 9] on span "Publish Changes" at bounding box center [550, 10] width 33 height 6
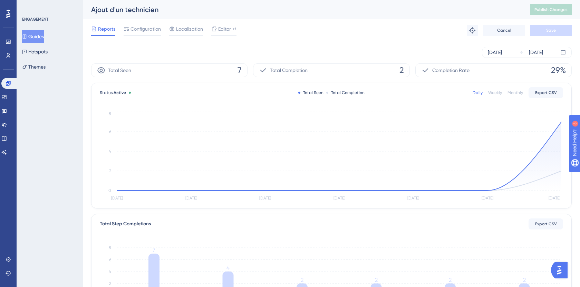
click at [38, 37] on button "Guides" at bounding box center [33, 36] width 22 height 12
click at [44, 35] on button "Guides" at bounding box center [33, 36] width 22 height 12
click at [38, 31] on button "Guides" at bounding box center [33, 36] width 22 height 12
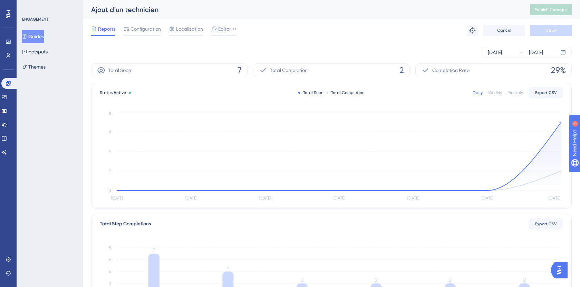
click at [37, 32] on button "Guides" at bounding box center [33, 36] width 22 height 12
click at [37, 33] on button "Guides" at bounding box center [33, 36] width 22 height 12
click at [39, 35] on button "Guides" at bounding box center [33, 36] width 22 height 12
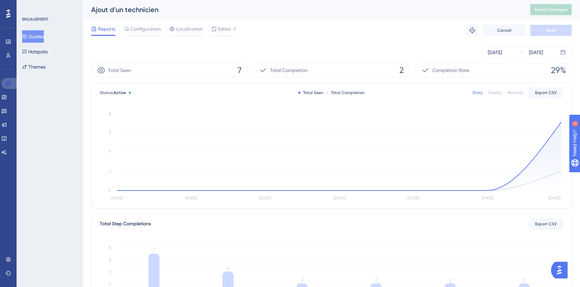
click at [9, 86] on icon at bounding box center [9, 84] width 6 height 6
click at [6, 93] on link at bounding box center [4, 97] width 6 height 11
click at [7, 94] on link at bounding box center [4, 97] width 6 height 11
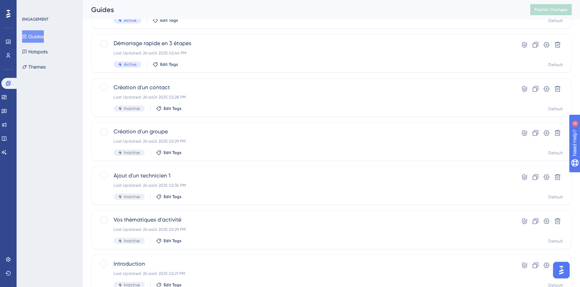
scroll to position [146, 0]
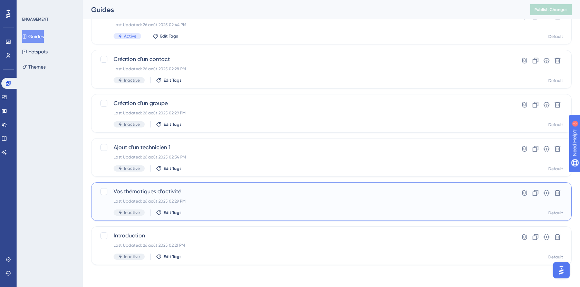
click at [142, 194] on span "Vos thématiques d'activité" at bounding box center [304, 192] width 380 height 8
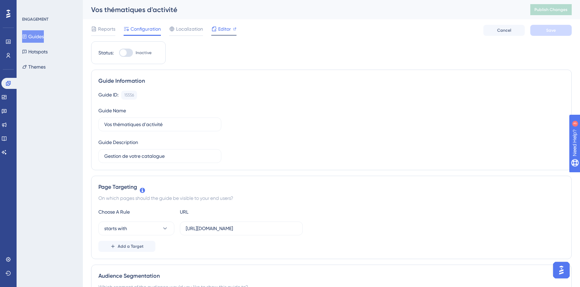
click at [222, 29] on span "Editor" at bounding box center [224, 29] width 13 height 8
click at [40, 34] on button "Guides" at bounding box center [33, 36] width 22 height 12
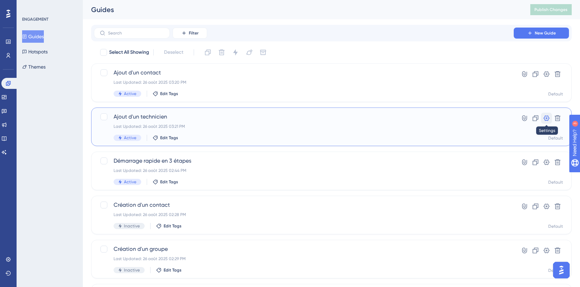
click at [544, 117] on icon at bounding box center [546, 118] width 7 height 7
click at [534, 117] on icon at bounding box center [535, 118] width 7 height 7
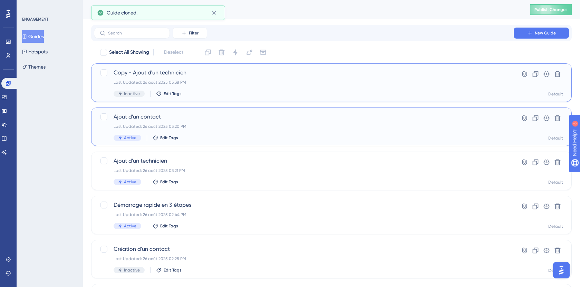
click at [159, 71] on span "Copy - Ajout d'un technicien" at bounding box center [304, 73] width 380 height 8
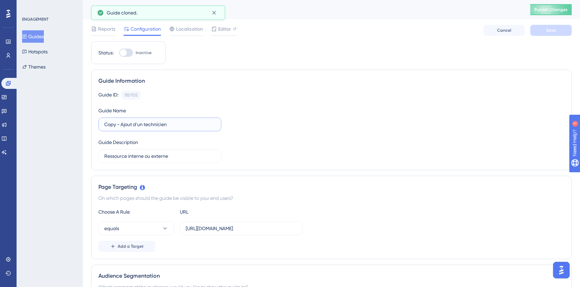
click at [143, 126] on input "Copy - Ajout d'un technicien" at bounding box center [159, 125] width 111 height 8
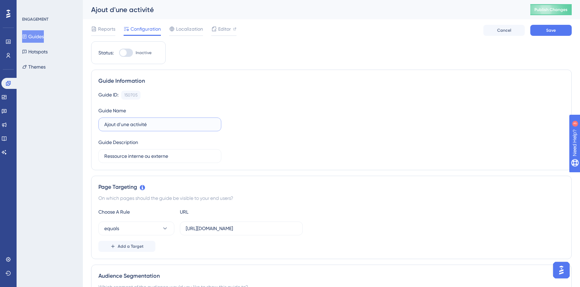
type input "Ajout d'une activité"
click at [560, 30] on button "Save" at bounding box center [550, 30] width 41 height 11
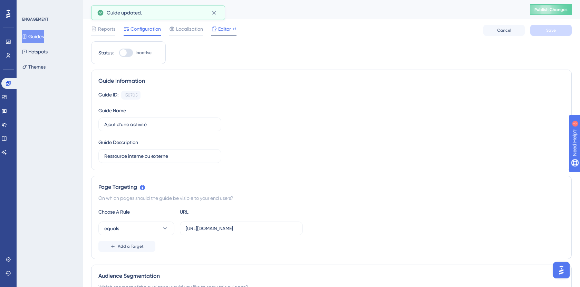
click at [221, 29] on span "Editor" at bounding box center [224, 29] width 13 height 8
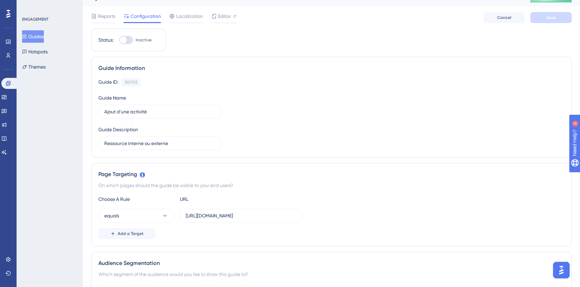
scroll to position [14, 0]
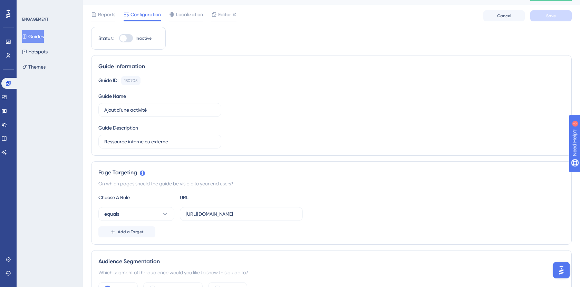
click at [235, 222] on div "Choose A Rule URL equals https://app.techtime.fr/techniciens Add a Target" at bounding box center [331, 216] width 466 height 44
click at [240, 213] on input "https://app.techtime.fr/techniciens" at bounding box center [241, 215] width 111 height 8
paste input "catalogue-activite"
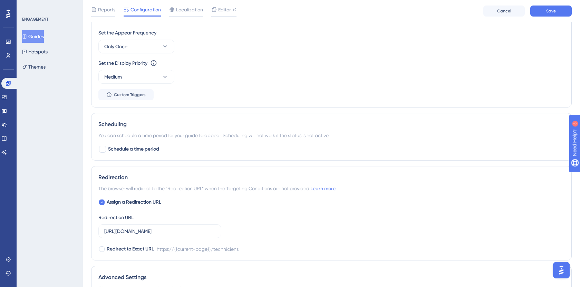
scroll to position [345, 0]
type input "https://app.techtime.fr/catalogue-activites"
click at [206, 231] on input "https://app.techtime.fr/techniciens" at bounding box center [159, 231] width 111 height 8
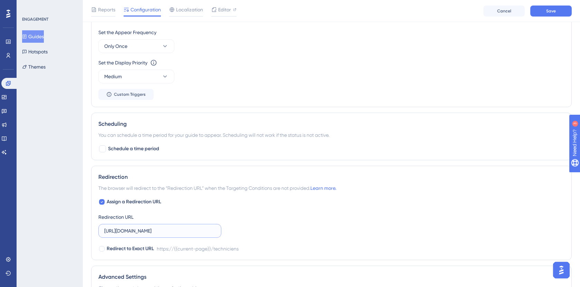
paste input "catalogue-activite"
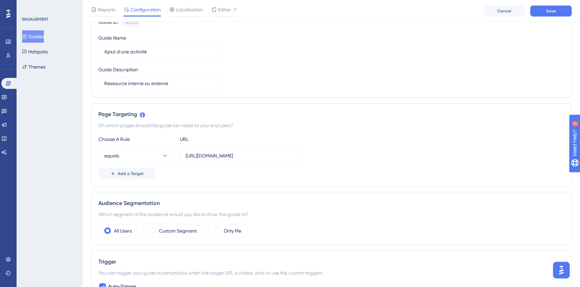
scroll to position [0, 0]
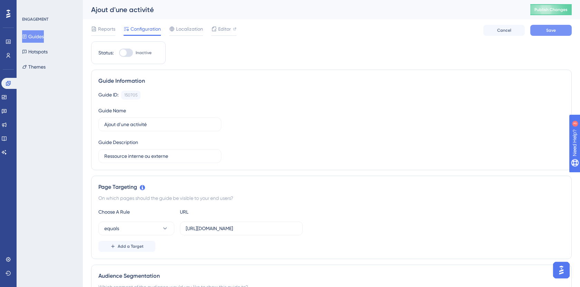
type input "https://app.techtime.fr/catalogue-activites"
click at [550, 31] on span "Save" at bounding box center [551, 31] width 10 height 6
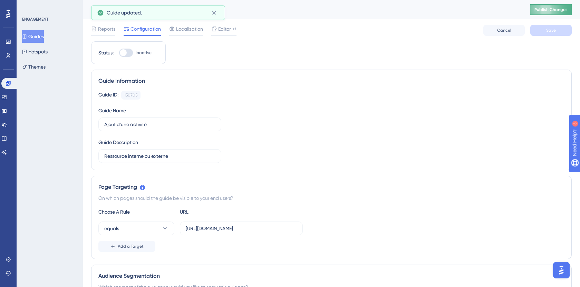
click at [543, 7] on span "Publish Changes" at bounding box center [550, 10] width 33 height 6
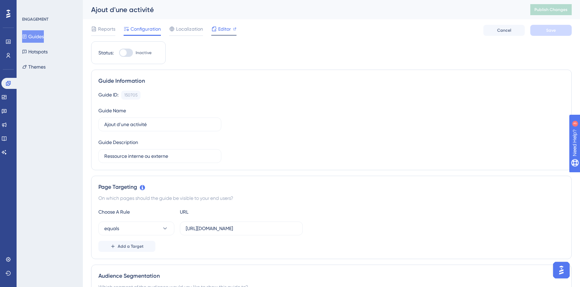
click at [213, 26] on div at bounding box center [214, 29] width 6 height 8
click at [25, 39] on button "Guides" at bounding box center [33, 36] width 22 height 12
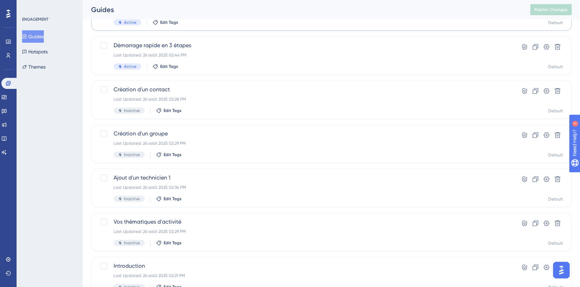
scroll to position [190, 0]
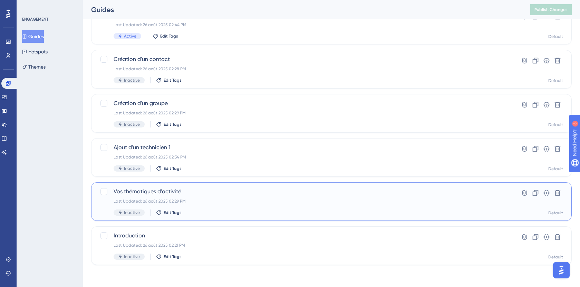
click at [174, 204] on div "Last Updated: 26 août 2025 02:29 PM" at bounding box center [304, 202] width 380 height 6
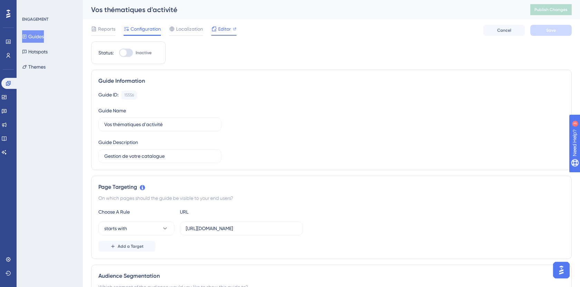
click at [225, 32] on span "Editor" at bounding box center [224, 29] width 13 height 8
click at [39, 34] on button "Guides" at bounding box center [33, 36] width 22 height 12
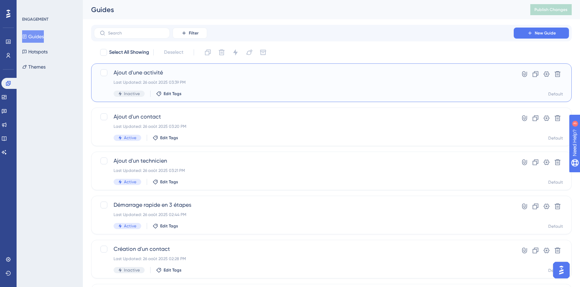
click at [208, 80] on div "Last Updated: 26 août 2025 03:39 PM" at bounding box center [304, 83] width 380 height 6
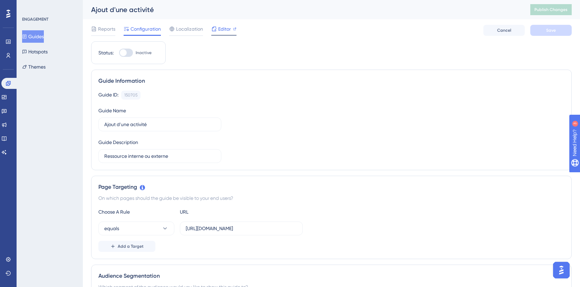
click at [222, 30] on span "Editor" at bounding box center [224, 29] width 13 height 8
click at [557, 4] on button "Publish Changes" at bounding box center [550, 9] width 41 height 11
click at [220, 30] on span "Editor" at bounding box center [224, 29] width 13 height 8
click at [127, 54] on div at bounding box center [126, 53] width 14 height 8
click at [119, 53] on input "Inactive" at bounding box center [119, 53] width 0 height 0
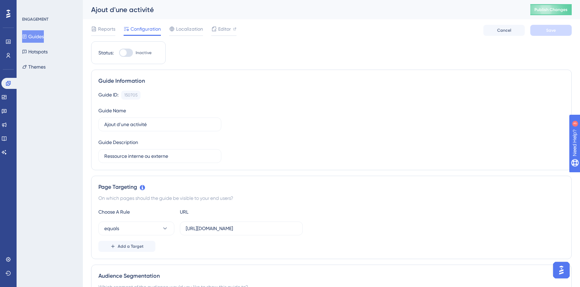
checkbox input "true"
click at [545, 6] on button "Publish Changes" at bounding box center [550, 9] width 41 height 11
click at [5, 99] on link at bounding box center [4, 97] width 6 height 11
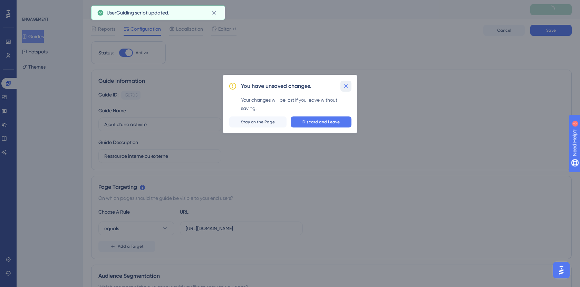
click at [347, 84] on icon at bounding box center [345, 86] width 7 height 7
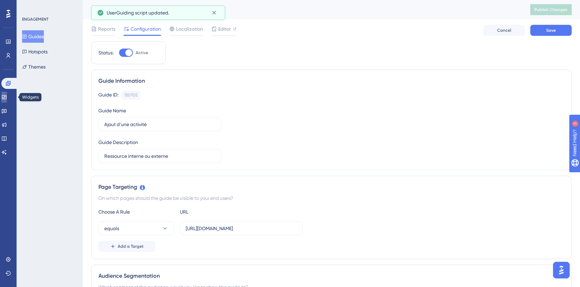
click at [6, 93] on link at bounding box center [4, 97] width 6 height 11
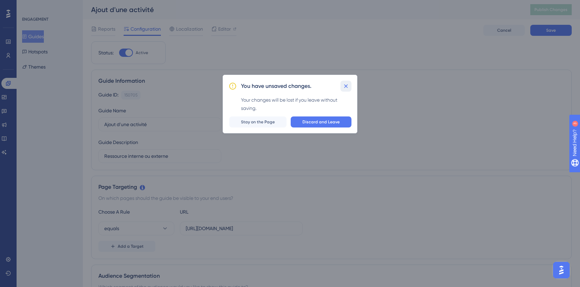
click at [344, 85] on icon at bounding box center [345, 86] width 7 height 7
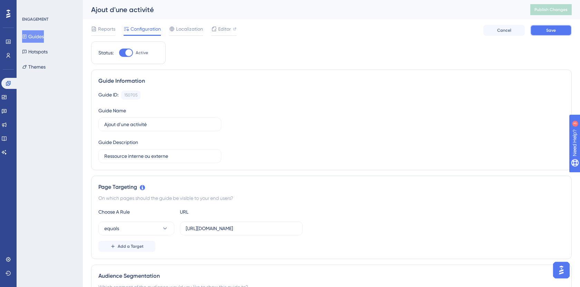
click at [543, 30] on button "Save" at bounding box center [550, 30] width 41 height 11
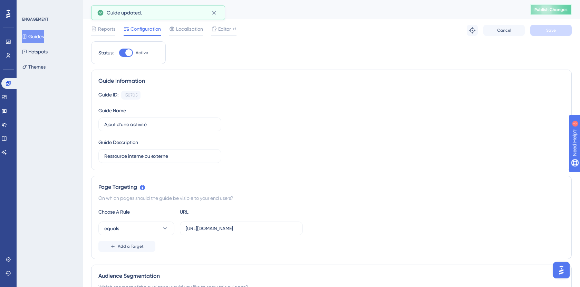
click at [537, 10] on span "Publish Changes" at bounding box center [550, 10] width 33 height 6
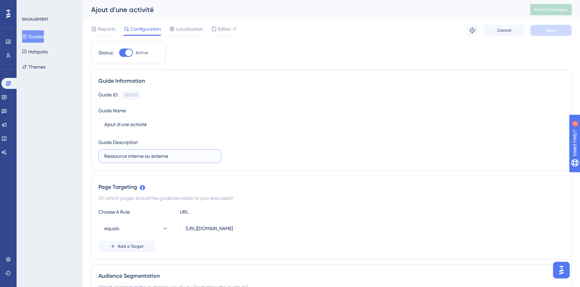
click at [143, 159] on input "Ressource interne ou externe" at bounding box center [159, 157] width 111 height 8
click at [183, 158] on input "Ressource interne ou externe" at bounding box center [159, 157] width 111 height 8
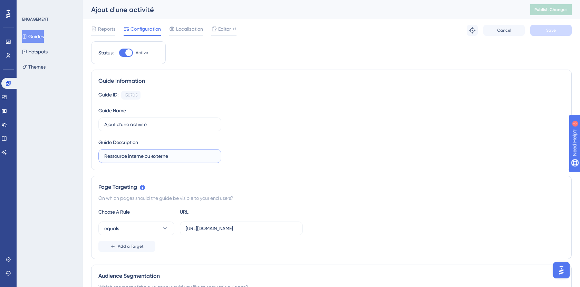
paste input "Gérer les activités de votre société"
click at [183, 158] on input "Ressource interne ou Gérer les activités de votre société" at bounding box center [159, 157] width 111 height 8
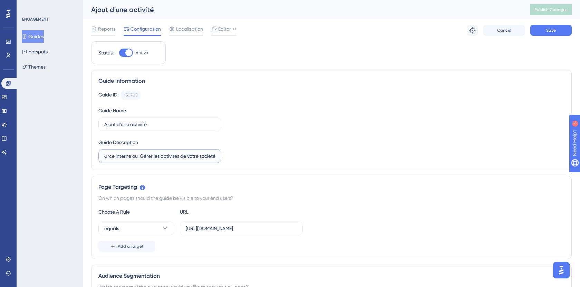
paste input "text"
click at [555, 27] on button "Save" at bounding box center [550, 30] width 41 height 11
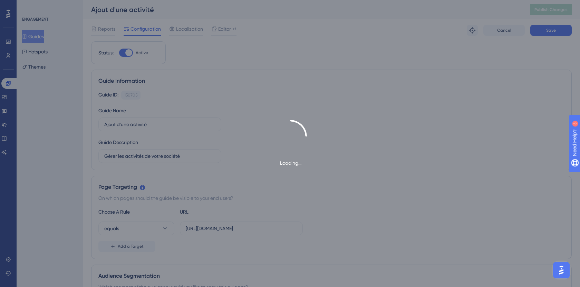
type input "Gérer les activités de votre société"
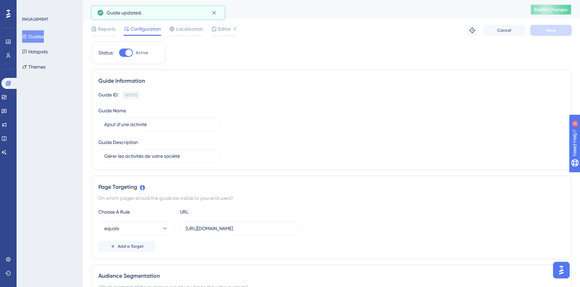
click at [551, 9] on span "Publish Changes" at bounding box center [550, 10] width 33 height 6
click at [7, 100] on icon at bounding box center [4, 98] width 6 height 6
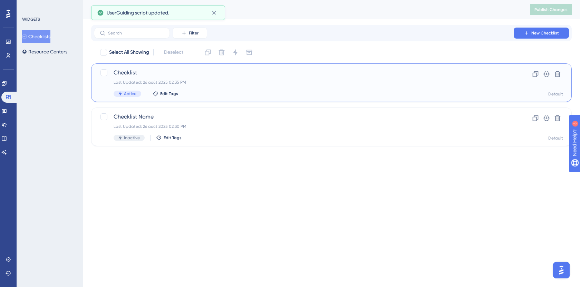
click at [186, 76] on span "Checklist" at bounding box center [304, 73] width 380 height 8
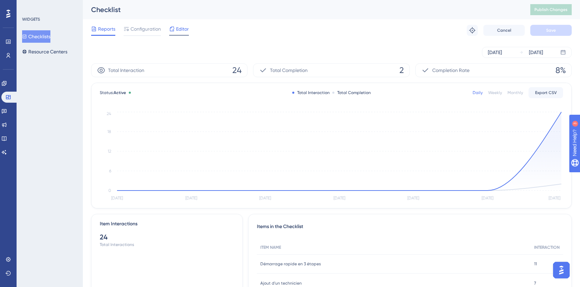
click at [180, 27] on span "Editor" at bounding box center [182, 29] width 13 height 8
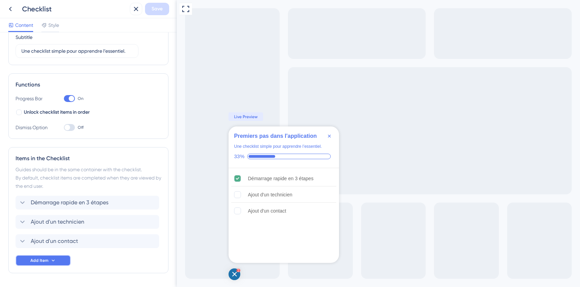
click at [58, 257] on button "Add Item" at bounding box center [43, 260] width 55 height 11
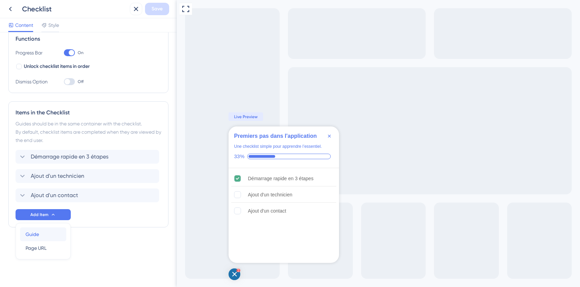
click at [60, 232] on div "Guide Guide" at bounding box center [43, 235] width 35 height 14
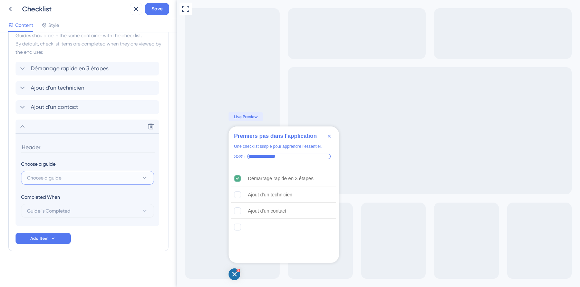
click at [88, 171] on button "Choose a guide" at bounding box center [87, 178] width 133 height 14
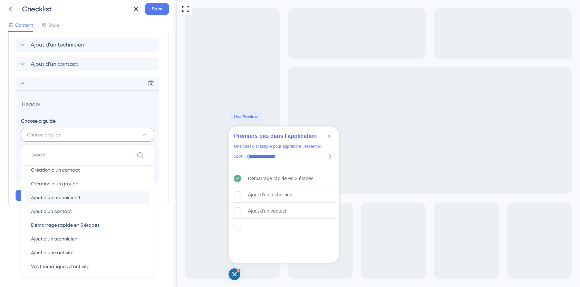
scroll to position [25, 0]
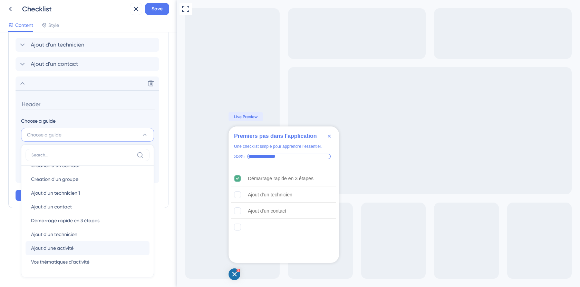
click at [83, 247] on div "Ajout d'une activité Ajout d'une activité" at bounding box center [87, 249] width 113 height 14
type input "Ajout d'une activité"
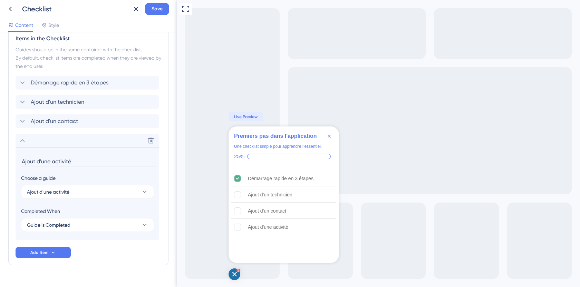
scroll to position [170, 0]
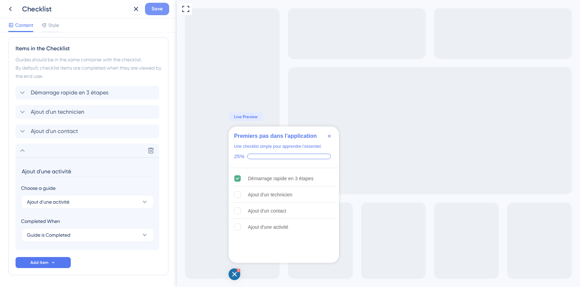
click at [159, 14] on button "Save" at bounding box center [157, 9] width 24 height 12
click at [11, 8] on icon at bounding box center [10, 9] width 8 height 8
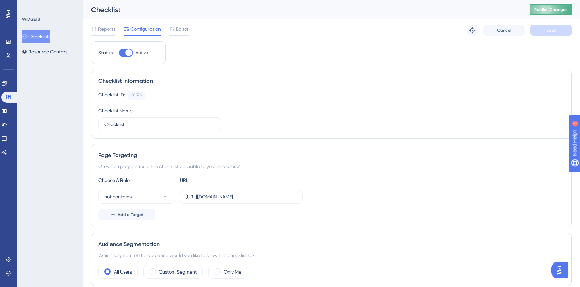
click at [535, 10] on span "Publish Changes" at bounding box center [550, 10] width 33 height 6
click at [7, 85] on link at bounding box center [4, 83] width 6 height 11
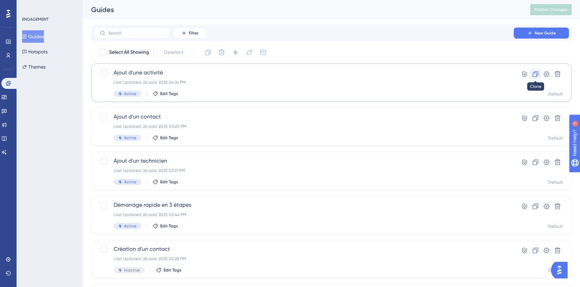
click at [536, 73] on icon at bounding box center [536, 74] width 6 height 6
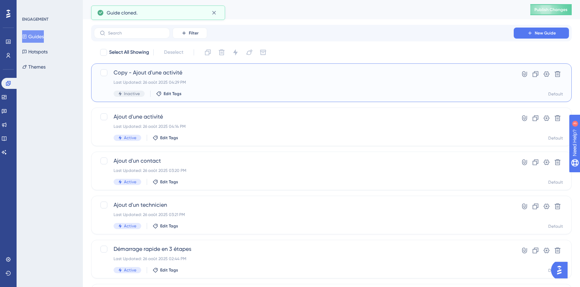
click at [230, 78] on div "Copy - Ajout d'une activité Last Updated: 26 août 2025 04:29 PM Inactive Edit T…" at bounding box center [304, 83] width 380 height 28
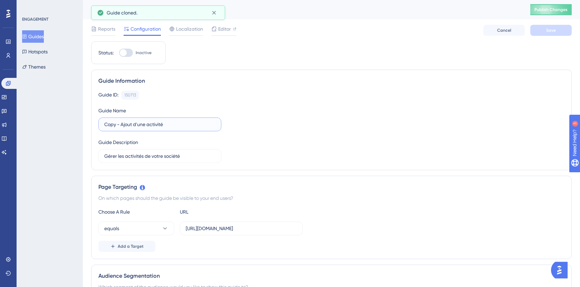
click at [142, 128] on input "Copy - Ajout d'une activité" at bounding box center [159, 125] width 111 height 8
drag, startPoint x: 121, startPoint y: 125, endPoint x: 74, endPoint y: 121, distance: 47.4
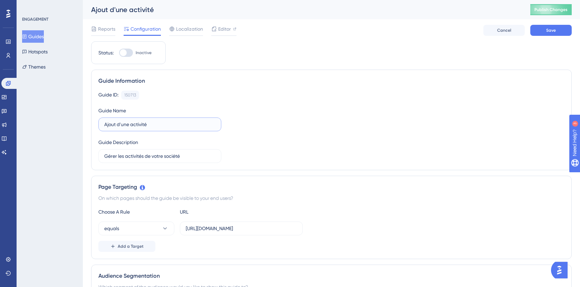
drag, startPoint x: 150, startPoint y: 126, endPoint x: 90, endPoint y: 124, distance: 59.8
type input "Planifier les activités"
click at [158, 159] on input "Gérer les activités de votre société" at bounding box center [159, 157] width 111 height 8
drag, startPoint x: 200, startPoint y: 160, endPoint x: 129, endPoint y: 155, distance: 71.3
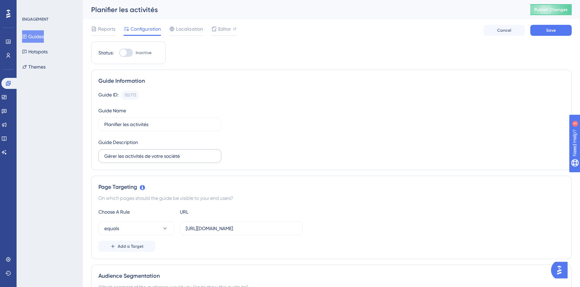
click at [129, 155] on label "Gérer les activités de votre société" at bounding box center [159, 156] width 123 height 14
click at [129, 155] on input "Gérer les activités de votre société" at bounding box center [159, 157] width 111 height 8
drag, startPoint x: 183, startPoint y: 158, endPoint x: 124, endPoint y: 155, distance: 59.1
click at [124, 155] on input "Gérer les activités de votre société" at bounding box center [159, 157] width 111 height 8
click at [140, 157] on input "Gérer les activités de votre société" at bounding box center [159, 157] width 111 height 8
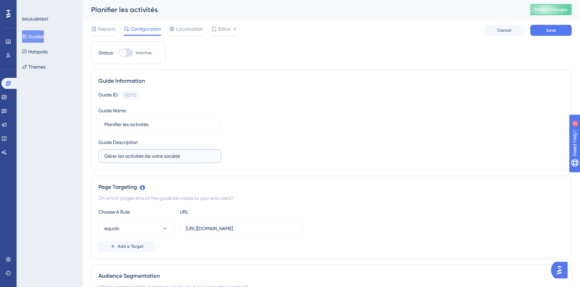
click at [140, 157] on input "Gérer les activités de votre société" at bounding box center [159, 157] width 111 height 8
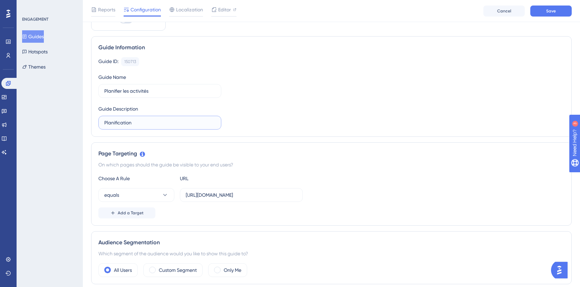
scroll to position [48, 0]
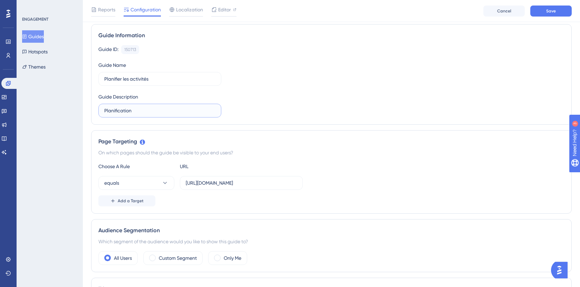
type input "Planification"
click at [148, 110] on input "Planification" at bounding box center [159, 111] width 111 height 8
click at [115, 107] on input "Planification" at bounding box center [159, 111] width 111 height 8
click at [116, 80] on input "Planifier les activités" at bounding box center [159, 79] width 111 height 8
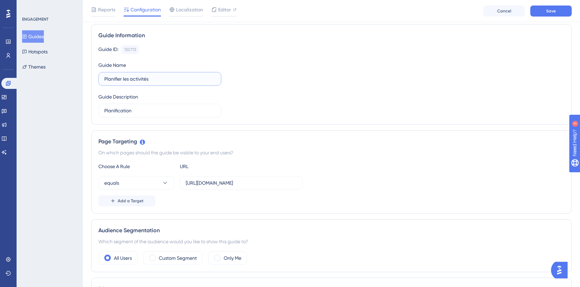
click at [116, 80] on input "Planifier les activités" at bounding box center [159, 79] width 111 height 8
paste input "cation"
type input "Planification des activités"
click at [147, 114] on input "Planification" at bounding box center [159, 111] width 111 height 8
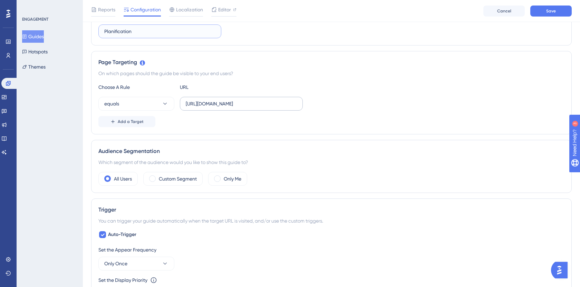
scroll to position [124, 0]
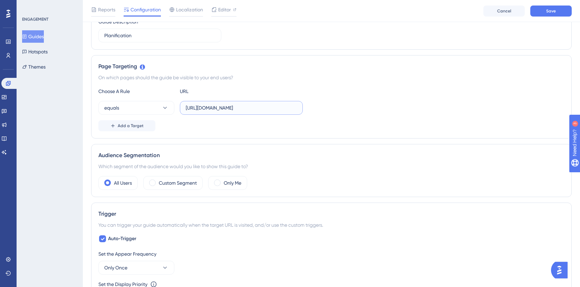
click at [247, 108] on input "https://app.techtime.fr/catalogue-activites" at bounding box center [241, 108] width 111 height 8
paste input "planning"
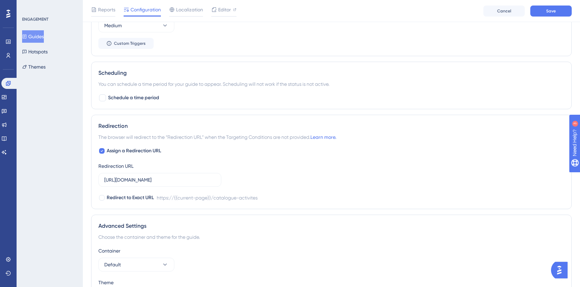
scroll to position [403, 0]
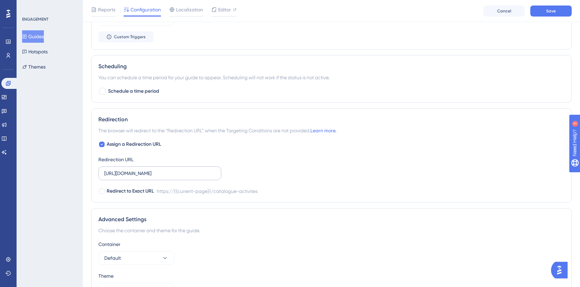
type input "https://app.techtime.fr/planning"
click at [178, 177] on input "https://app.techtime.fr/catalogue-activites" at bounding box center [159, 174] width 111 height 8
paste input "planning"
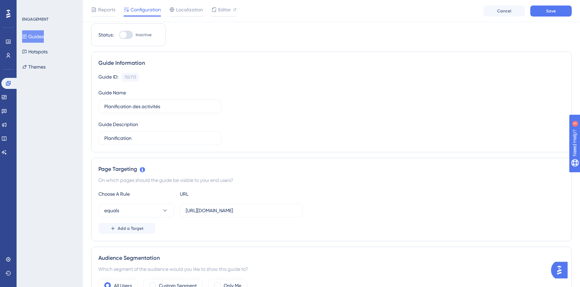
scroll to position [0, 0]
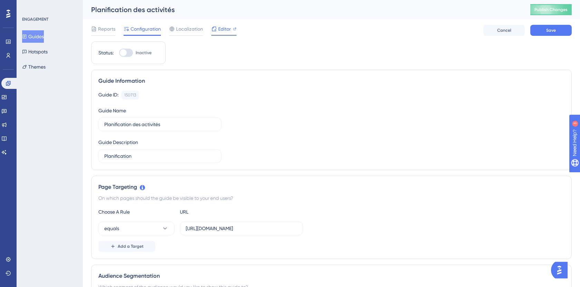
type input "https://app.techtime.fr/planning"
click at [217, 35] on div at bounding box center [223, 35] width 25 height 1
click at [550, 9] on span "Publish Changes" at bounding box center [550, 10] width 33 height 6
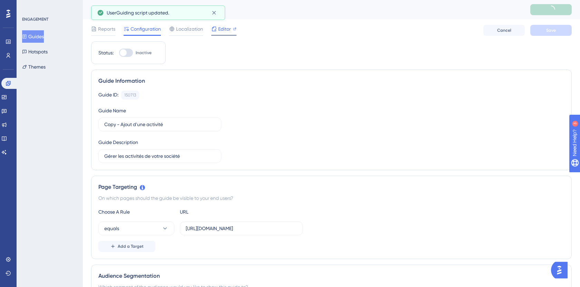
click at [226, 26] on span "Editor" at bounding box center [224, 29] width 13 height 8
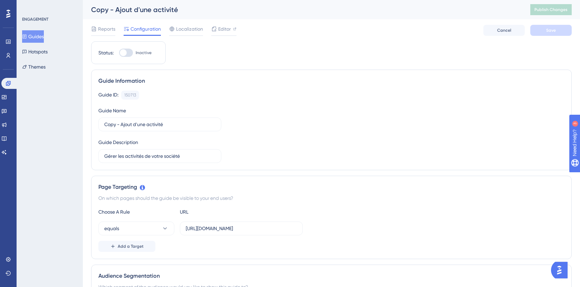
click at [44, 35] on button "Guides" at bounding box center [33, 36] width 22 height 12
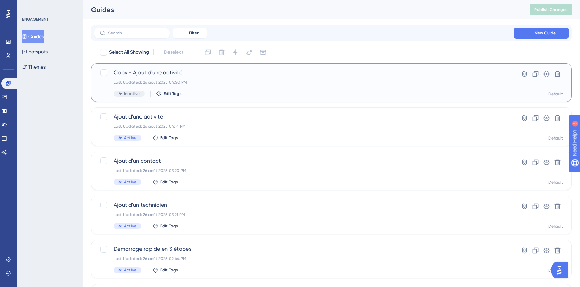
click at [152, 73] on span "Copy - Ajout d'une activité" at bounding box center [304, 73] width 380 height 8
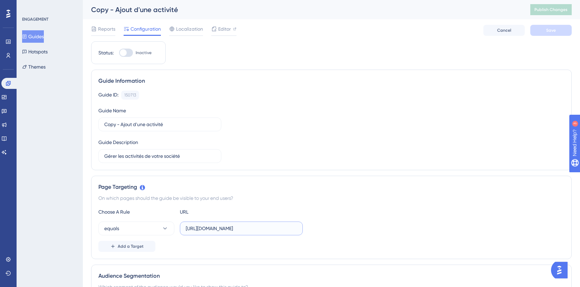
click at [279, 230] on input "https://app.techtime.fr/catalogue-activites" at bounding box center [241, 229] width 111 height 8
drag, startPoint x: 289, startPoint y: 230, endPoint x: 279, endPoint y: 226, distance: 10.6
click at [279, 227] on input "https://app.techtime.fr/catalogue-activites" at bounding box center [241, 229] width 111 height 8
click at [274, 230] on input "https://app.techtime.fr/catalogue-activites" at bounding box center [241, 229] width 111 height 8
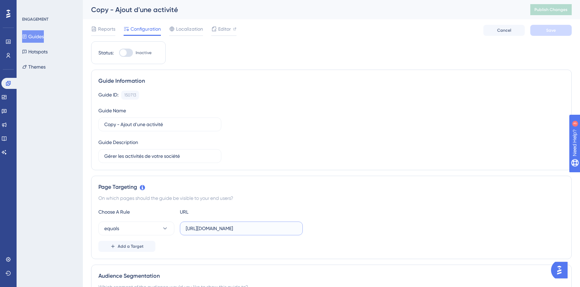
click at [274, 230] on input "https://app.techtime.fr/catalogue-activites" at bounding box center [241, 229] width 111 height 8
paste input "planning"
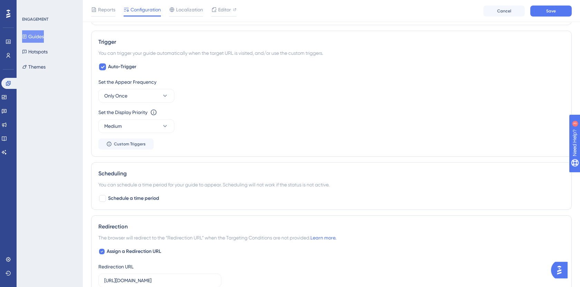
scroll to position [448, 0]
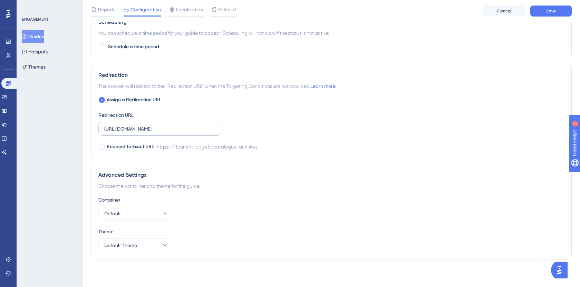
type input "https://app.techtime.fr/planning"
click at [180, 131] on input "https://app.techtime.fr/catalogue-activites" at bounding box center [159, 129] width 111 height 8
paste input "planning"
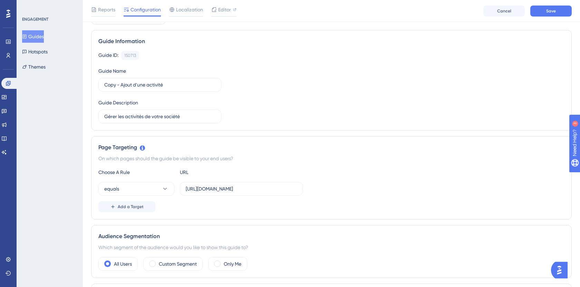
scroll to position [0, 0]
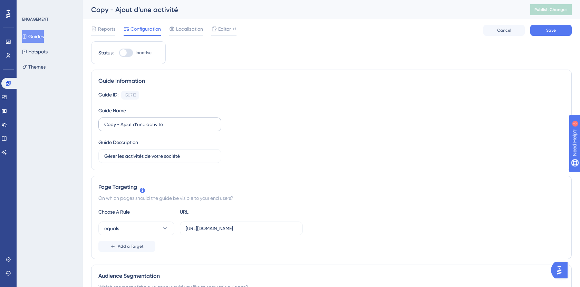
type input "https://app.techtime.fr/planning"
click at [144, 128] on input "Copy - Ajout d'une activité" at bounding box center [159, 125] width 111 height 8
click at [123, 121] on input "Planification des activités" at bounding box center [159, 125] width 111 height 8
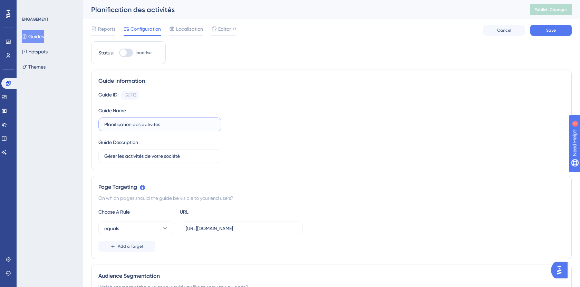
click at [123, 121] on input "Planification des activités" at bounding box center [159, 125] width 111 height 8
type input "Planification des activités"
click at [132, 157] on input "Gérer les activités de votre société" at bounding box center [159, 157] width 111 height 8
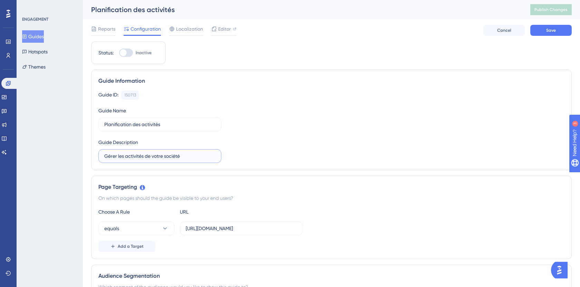
paste input "Planification"
type input "Planification"
click at [294, 143] on div "Guide ID: 150713 Copy Guide Name Planification des activités Guide Description …" at bounding box center [331, 127] width 466 height 72
click at [552, 32] on span "Save" at bounding box center [551, 31] width 10 height 6
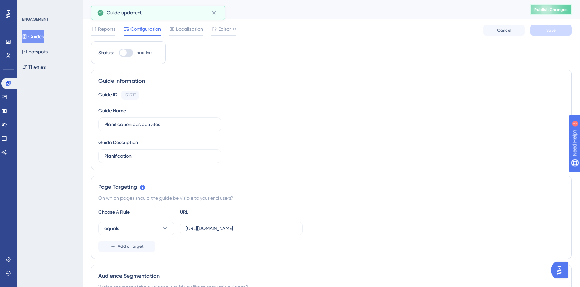
click at [553, 8] on span "Publish Changes" at bounding box center [550, 10] width 33 height 6
click at [224, 28] on span "Editor" at bounding box center [224, 29] width 13 height 8
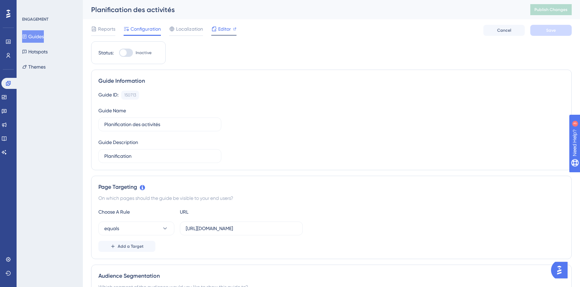
click at [228, 32] on span "Editor" at bounding box center [224, 29] width 13 height 8
click at [9, 86] on icon at bounding box center [9, 84] width 6 height 6
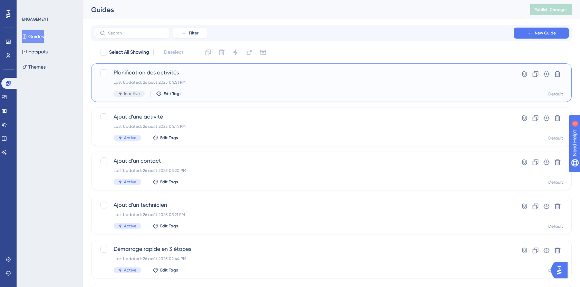
click at [227, 82] on div "Last Updated: 26 août 2025 04:51 PM" at bounding box center [304, 83] width 380 height 6
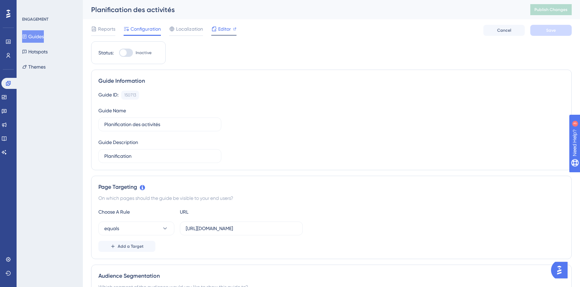
click at [223, 29] on span "Editor" at bounding box center [224, 29] width 13 height 8
